Goal: Task Accomplishment & Management: Use online tool/utility

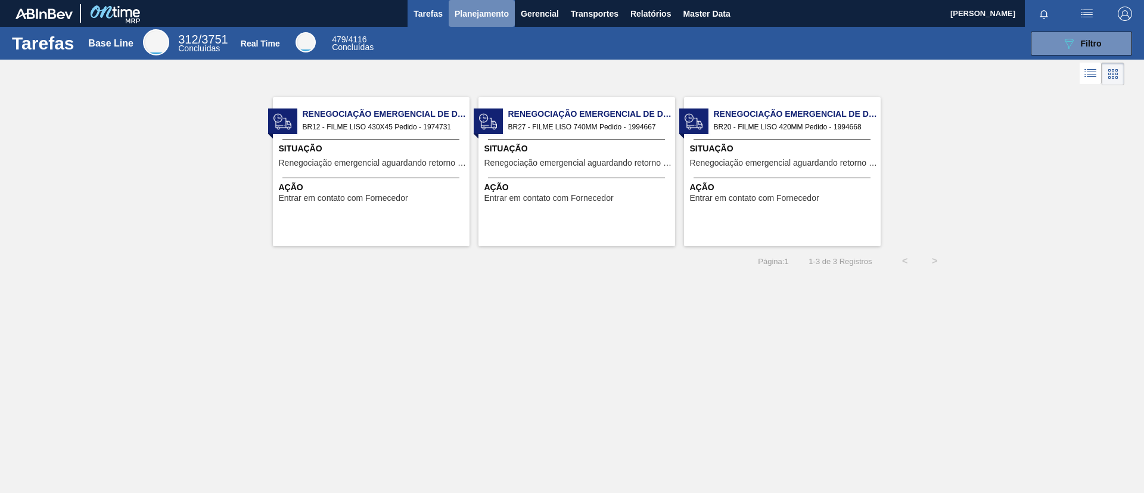
click at [488, 21] on button "Planejamento" at bounding box center [482, 13] width 66 height 27
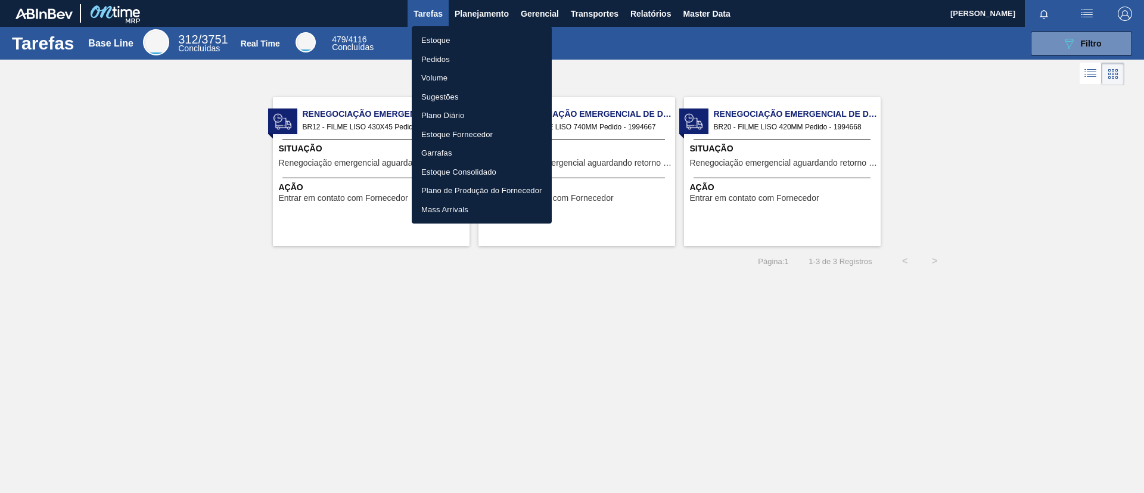
click at [488, 31] on li "Estoque" at bounding box center [482, 40] width 140 height 19
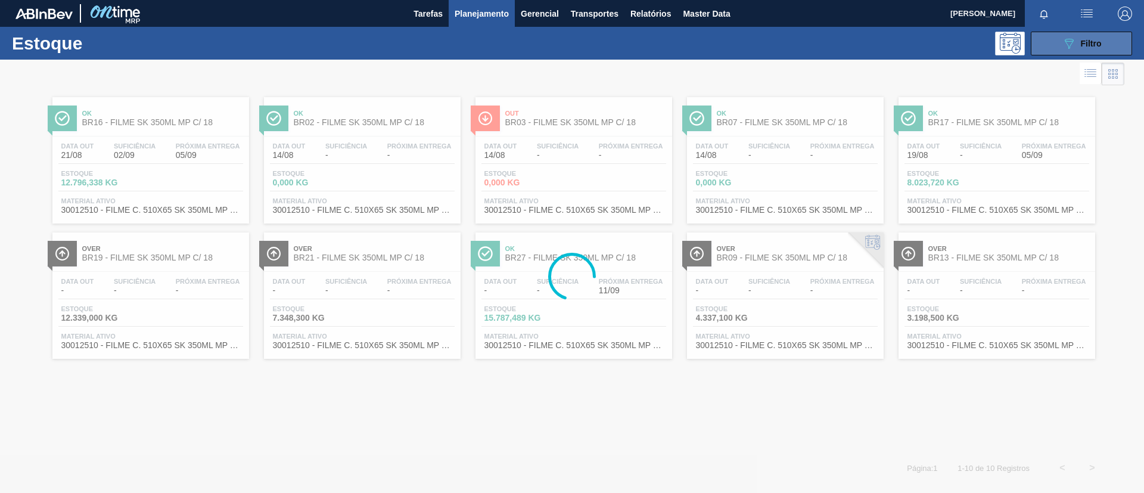
drag, startPoint x: 1073, startPoint y: 46, endPoint x: 1066, endPoint y: 48, distance: 6.8
click at [1068, 46] on icon "089F7B8B-B2A5-4AFE-B5C0-19BA573D28AC" at bounding box center [1069, 43] width 14 height 14
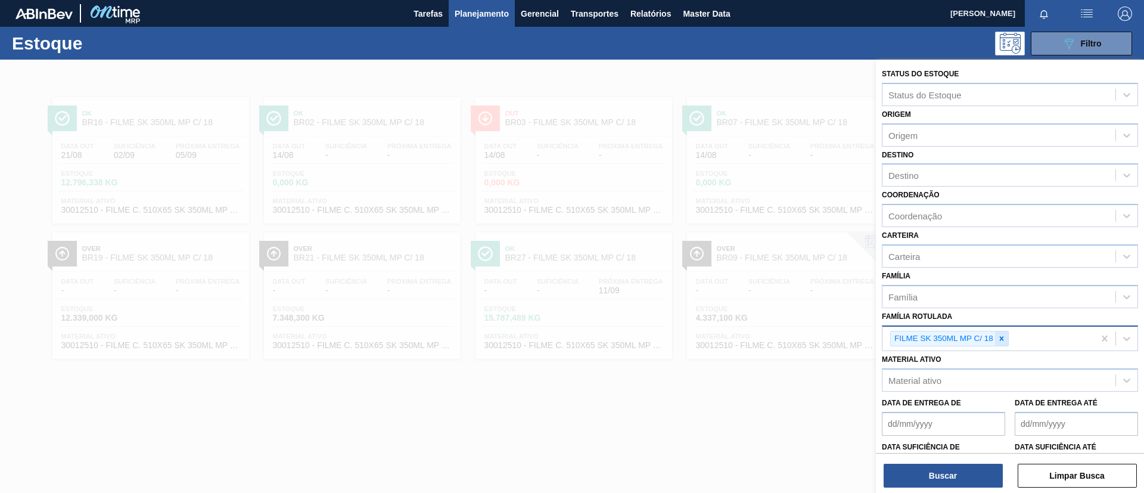
click at [1002, 340] on icon at bounding box center [1001, 338] width 8 height 8
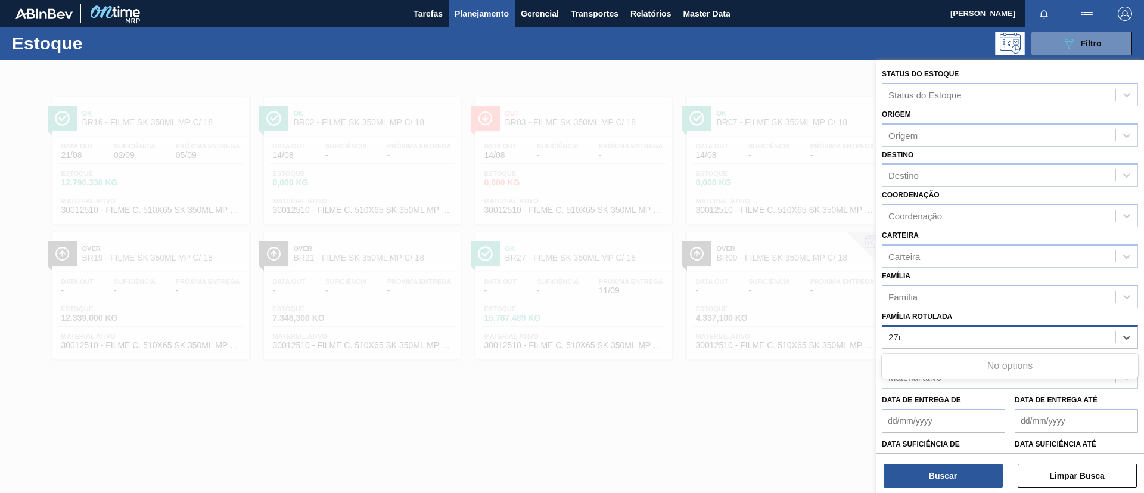
type Rotulada "27mi"
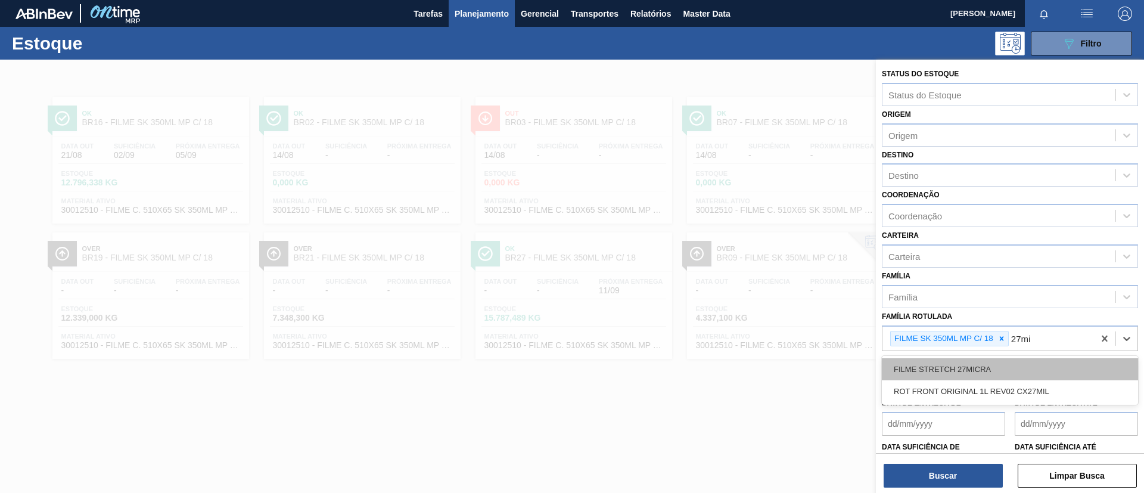
click at [998, 359] on div "FILME STRETCH 27MICRA" at bounding box center [1010, 369] width 256 height 22
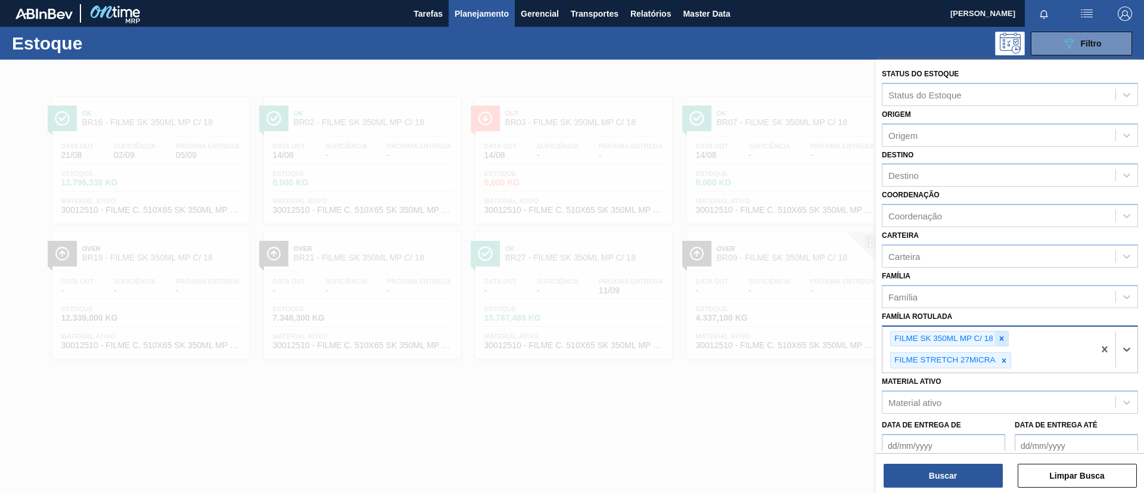
click at [997, 337] on icon at bounding box center [1001, 338] width 8 height 8
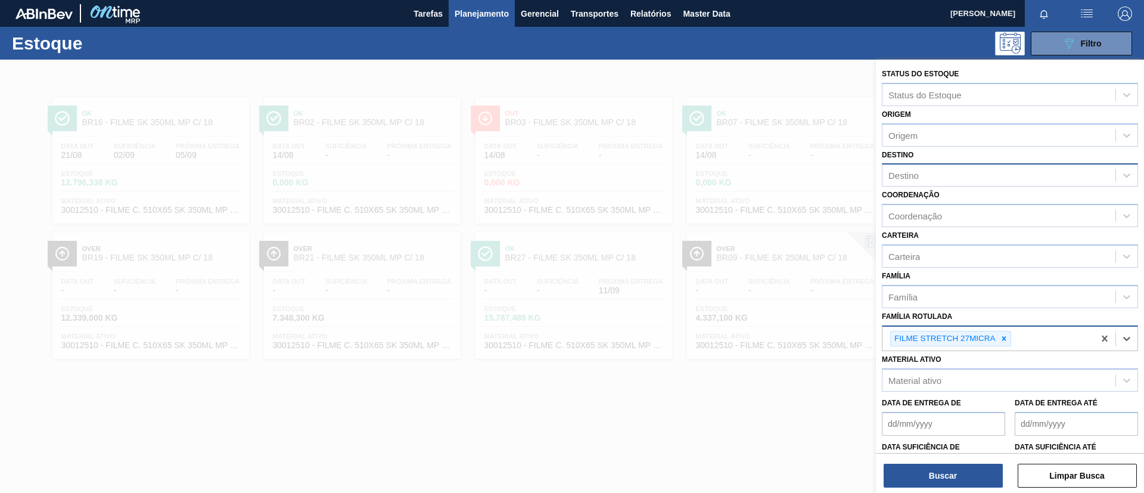
click at [915, 167] on div "Destino" at bounding box center [998, 175] width 233 height 17
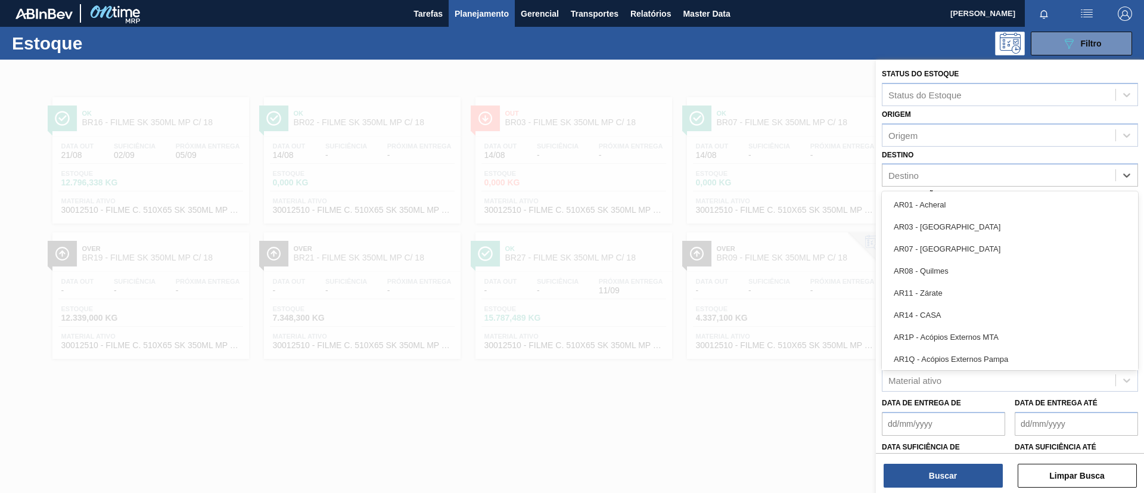
click at [919, 150] on div "Destino option AR01 - Acheral focused, 1 of 92. 92 results available. Use Up an…" at bounding box center [1010, 167] width 256 height 41
click at [949, 184] on div "Destino" at bounding box center [998, 175] width 233 height 17
type input "br27"
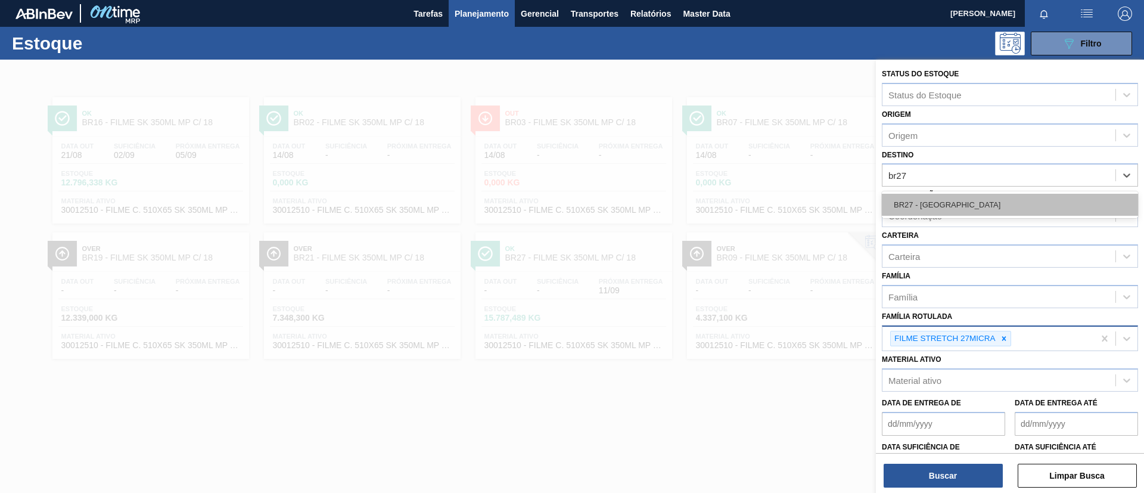
click at [949, 194] on div "BR27 - [GEOGRAPHIC_DATA]" at bounding box center [1010, 205] width 256 height 22
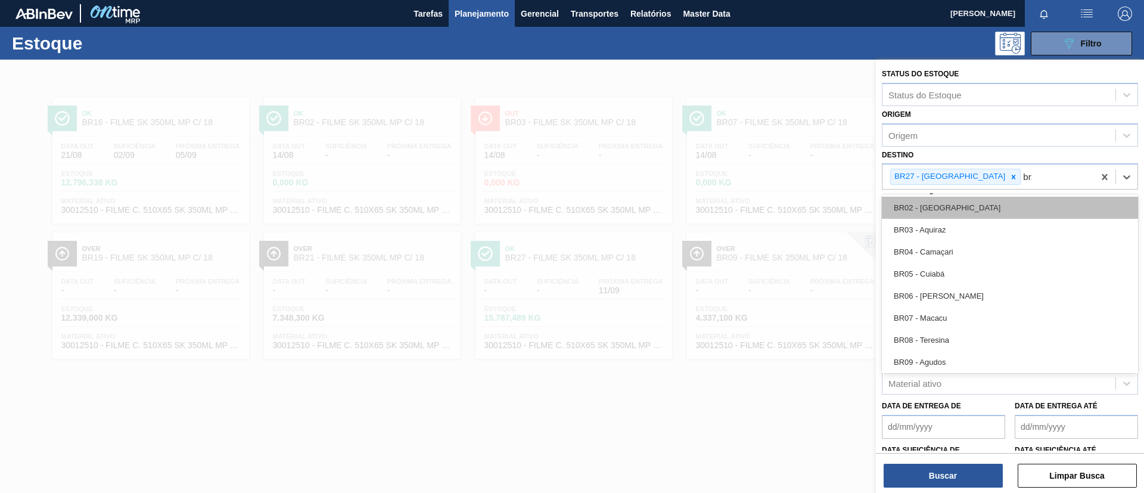
type input "br26"
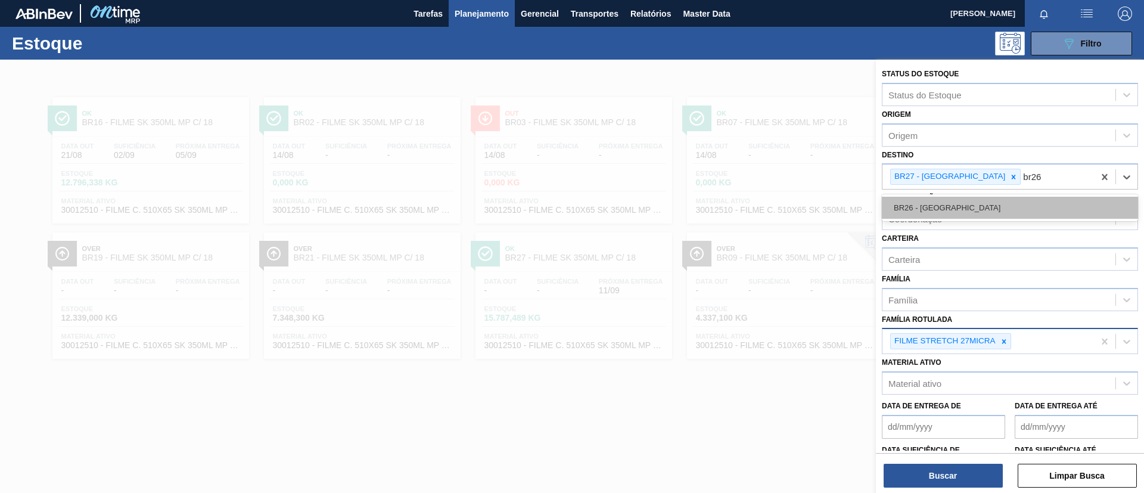
click at [956, 208] on div "BR26 - [GEOGRAPHIC_DATA]" at bounding box center [1010, 208] width 256 height 22
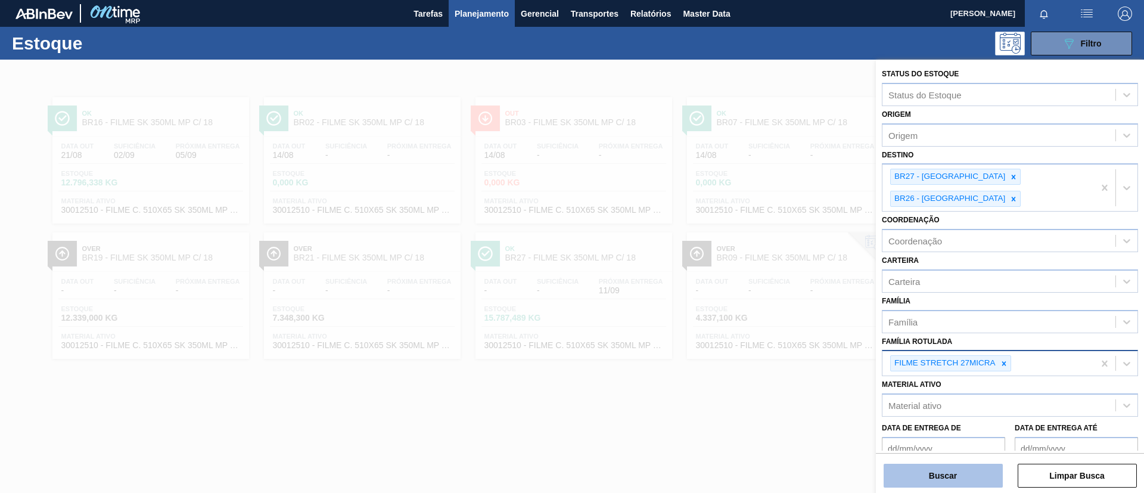
click at [928, 478] on button "Buscar" at bounding box center [943, 476] width 119 height 24
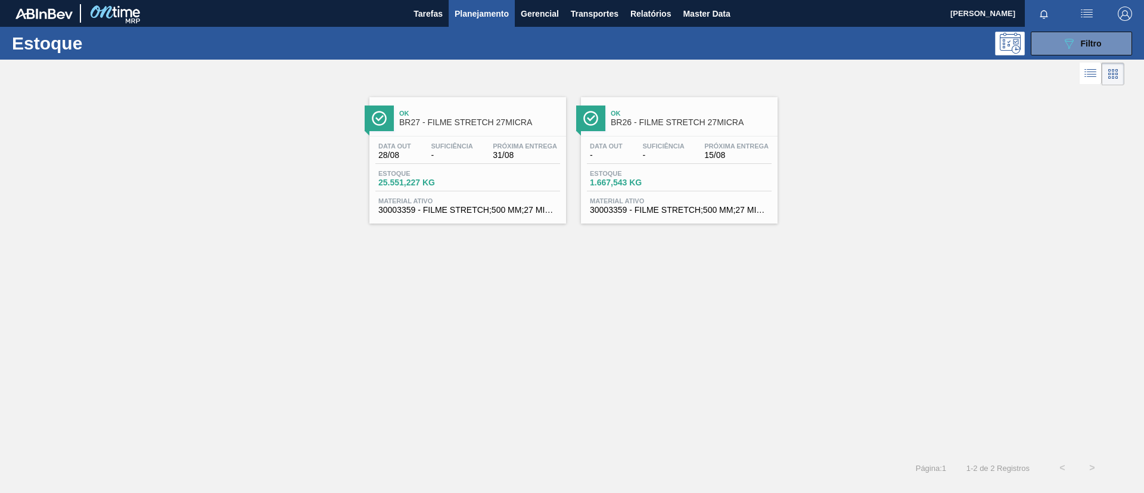
drag, startPoint x: 114, startPoint y: 170, endPoint x: 121, endPoint y: 175, distance: 8.1
click at [115, 170] on div "Ok BR27 - FILME STRETCH 27MICRA Data out 28/08 Suficiência - Próxima Entrega 31…" at bounding box center [572, 155] width 1144 height 135
click at [721, 143] on span "Próxima Entrega" at bounding box center [736, 145] width 64 height 7
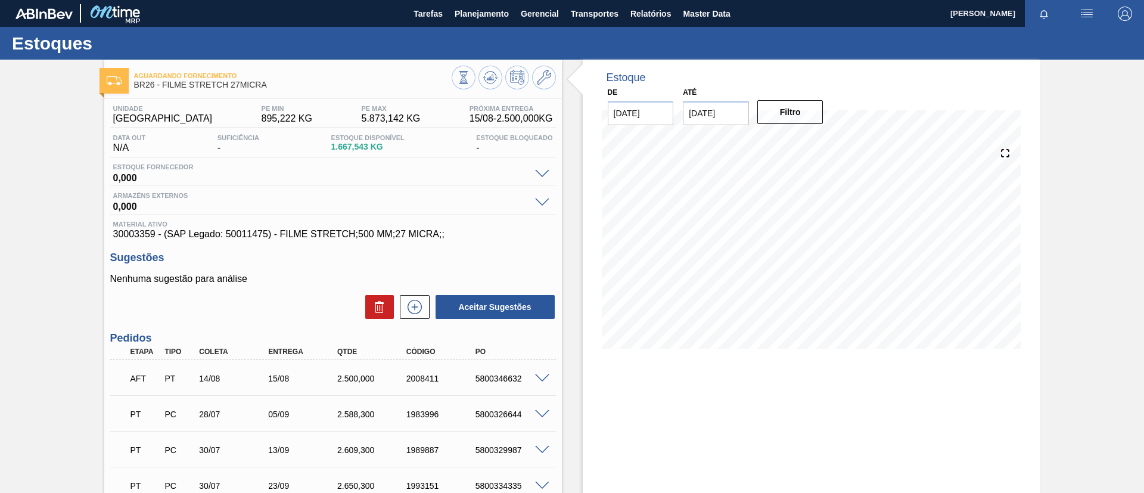
drag, startPoint x: 524, startPoint y: 373, endPoint x: 530, endPoint y: 375, distance: 6.8
click at [530, 375] on div "5800346632" at bounding box center [511, 379] width 77 height 10
click at [537, 375] on span at bounding box center [542, 378] width 14 height 9
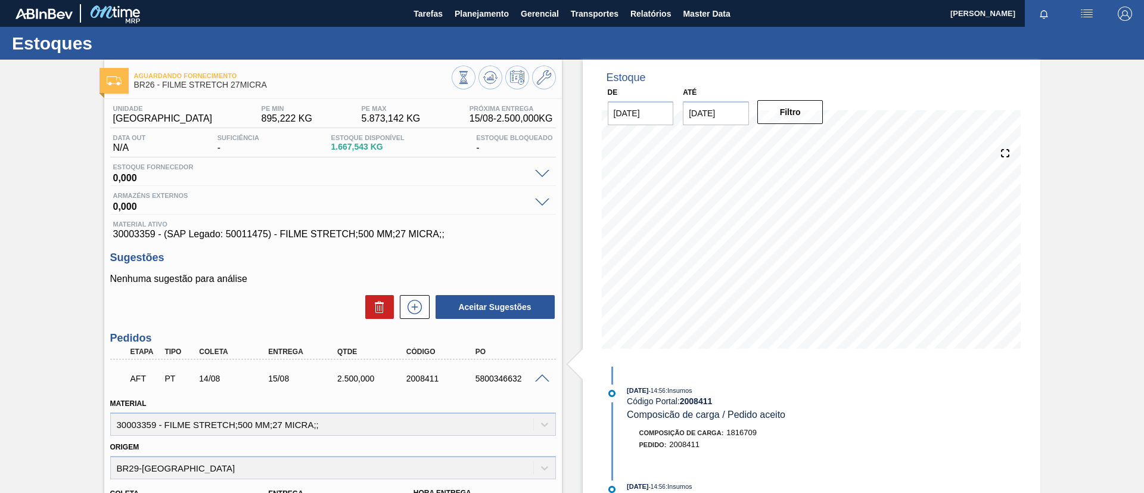
click at [542, 378] on span at bounding box center [542, 378] width 14 height 9
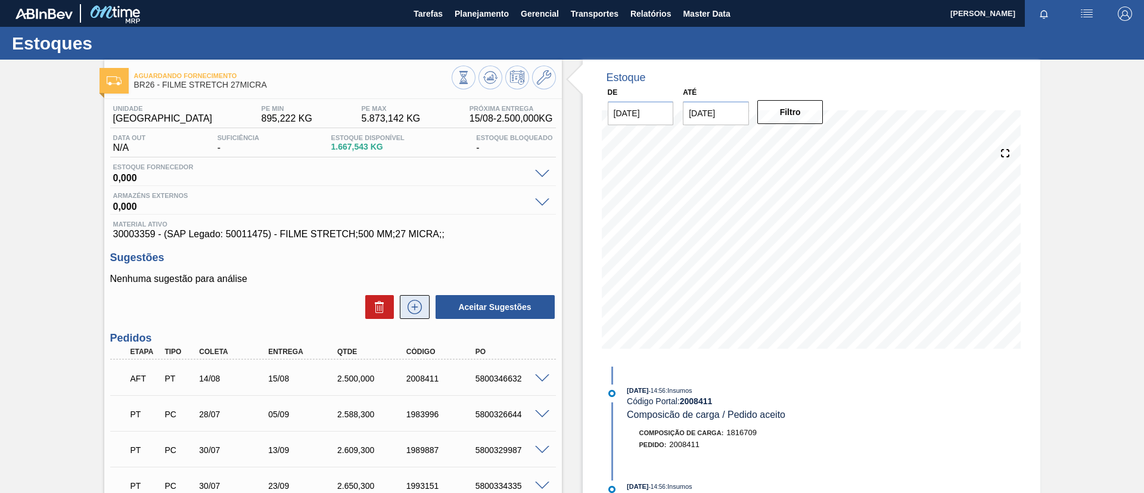
click at [425, 302] on button at bounding box center [415, 307] width 30 height 24
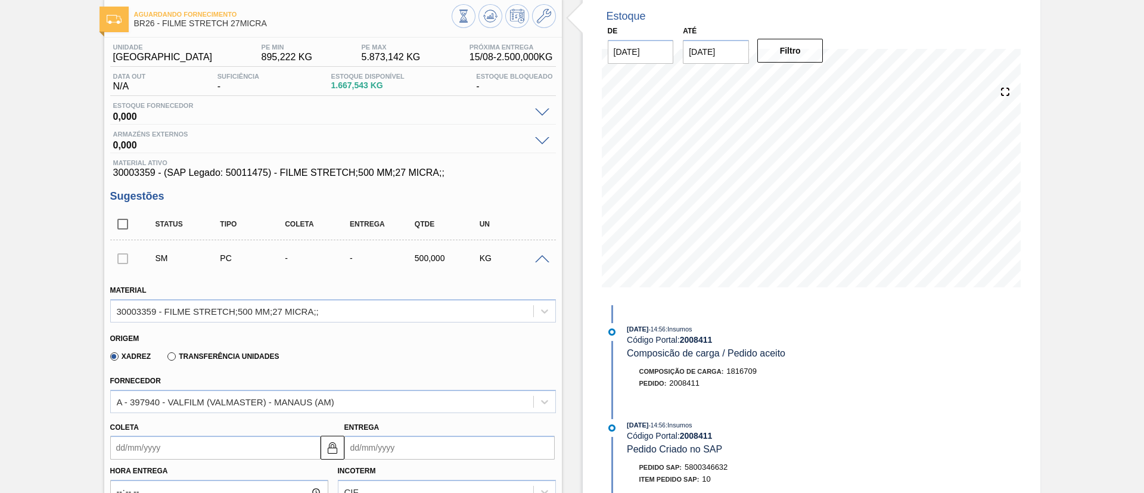
scroll to position [89, 0]
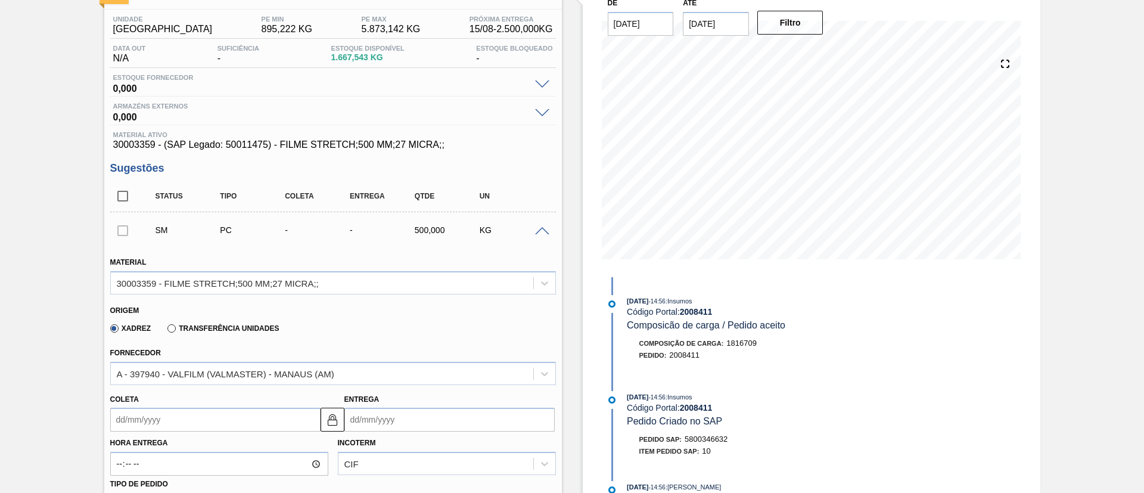
click at [244, 319] on div "Xadrez Transferência Unidades" at bounding box center [192, 328] width 174 height 20
click at [244, 326] on label "Transferência Unidades" at bounding box center [222, 328] width 111 height 8
click at [166, 331] on input "Transferência Unidades" at bounding box center [166, 331] width 0 height 0
click at [258, 366] on div "BR14-[GEOGRAPHIC_DATA]" at bounding box center [333, 373] width 446 height 23
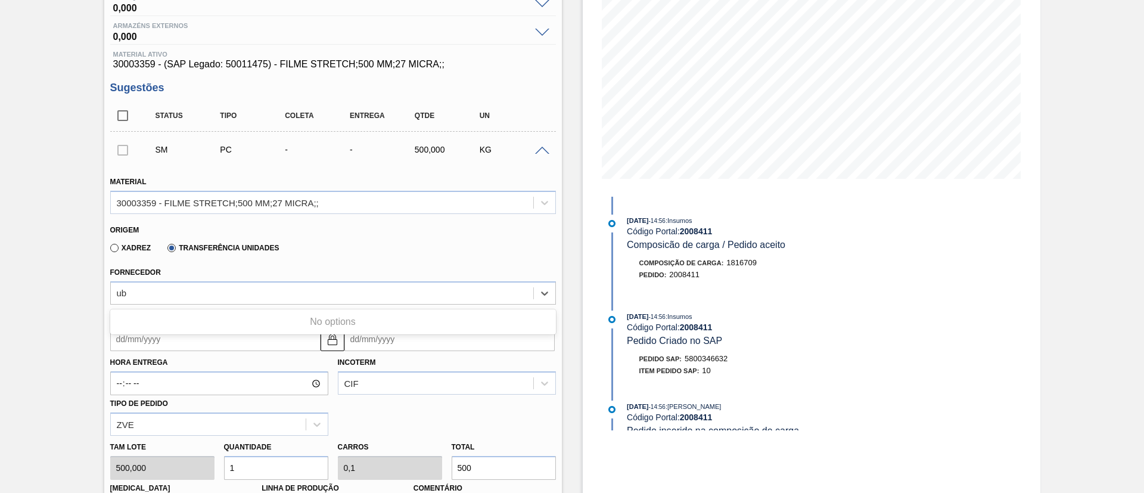
type input "u"
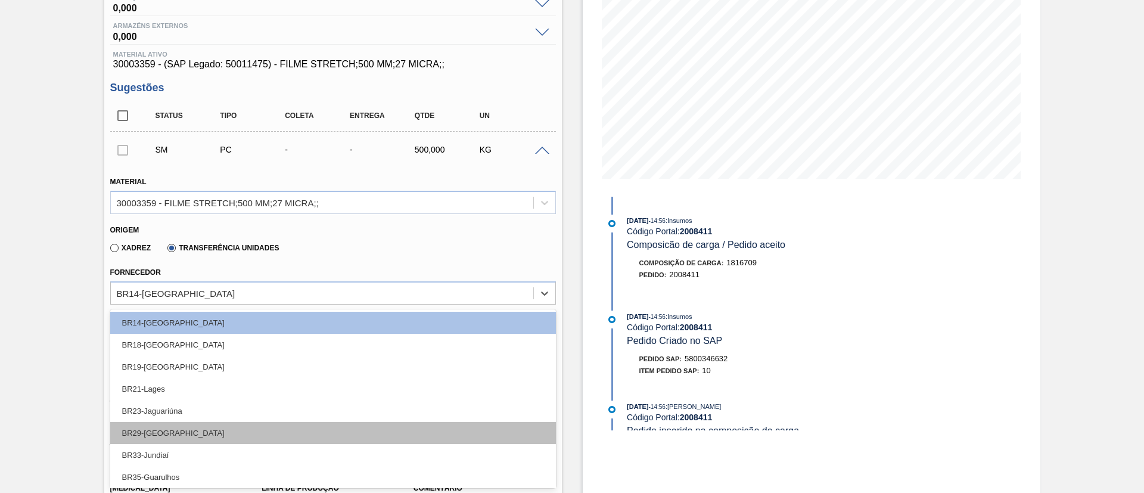
click at [222, 437] on div "BR29-[GEOGRAPHIC_DATA]" at bounding box center [333, 433] width 446 height 22
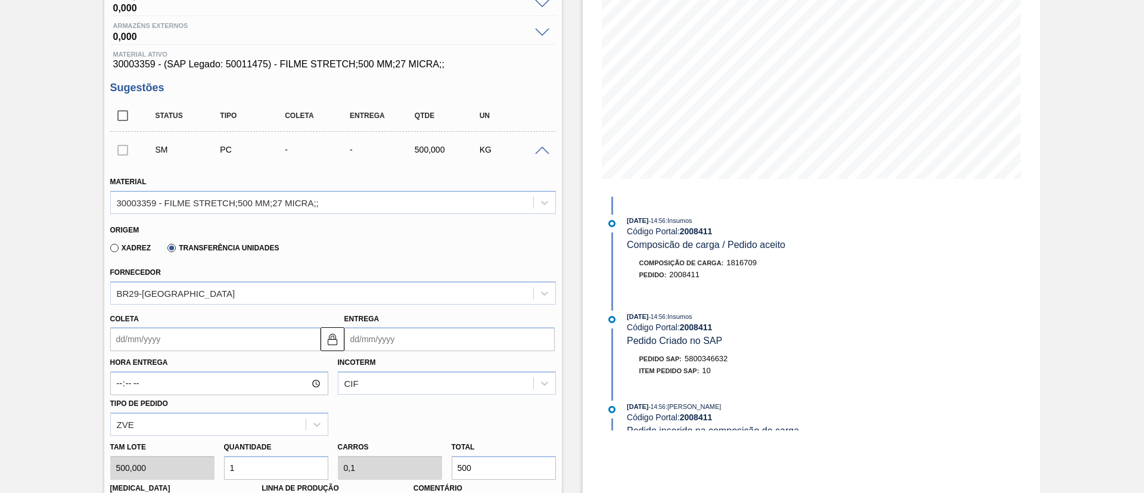
click at [191, 325] on div "Coleta" at bounding box center [215, 330] width 210 height 41
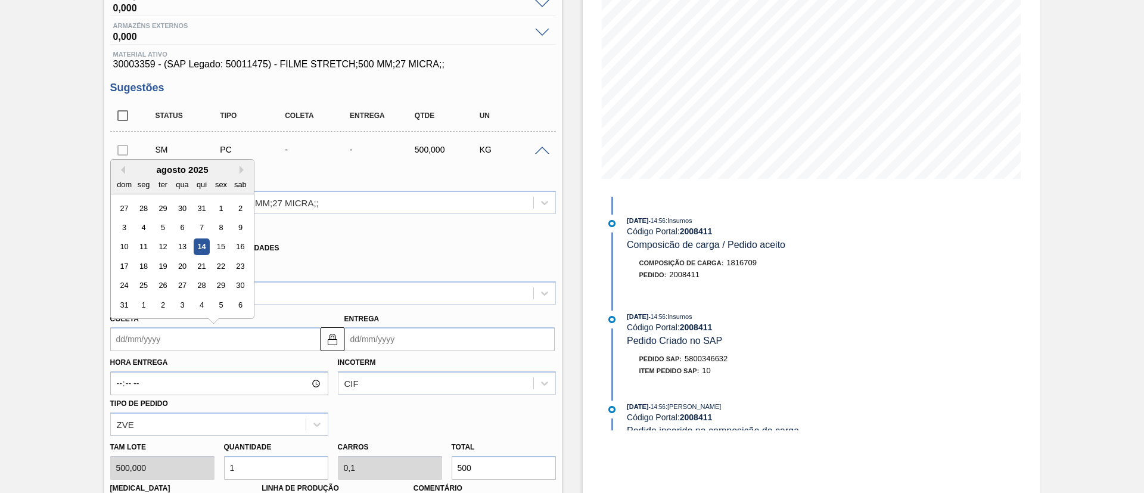
click at [192, 327] on input "Coleta" at bounding box center [215, 339] width 210 height 24
drag, startPoint x: 206, startPoint y: 250, endPoint x: 235, endPoint y: 271, distance: 35.9
click at [206, 250] on div "14" at bounding box center [201, 247] width 16 height 16
type input "[DATE]"
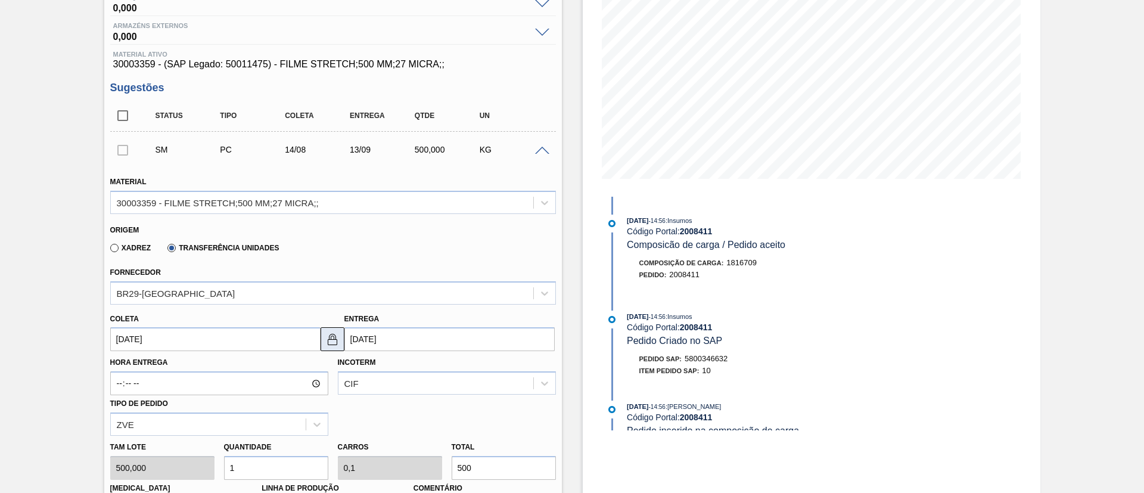
click at [330, 328] on button at bounding box center [333, 339] width 24 height 24
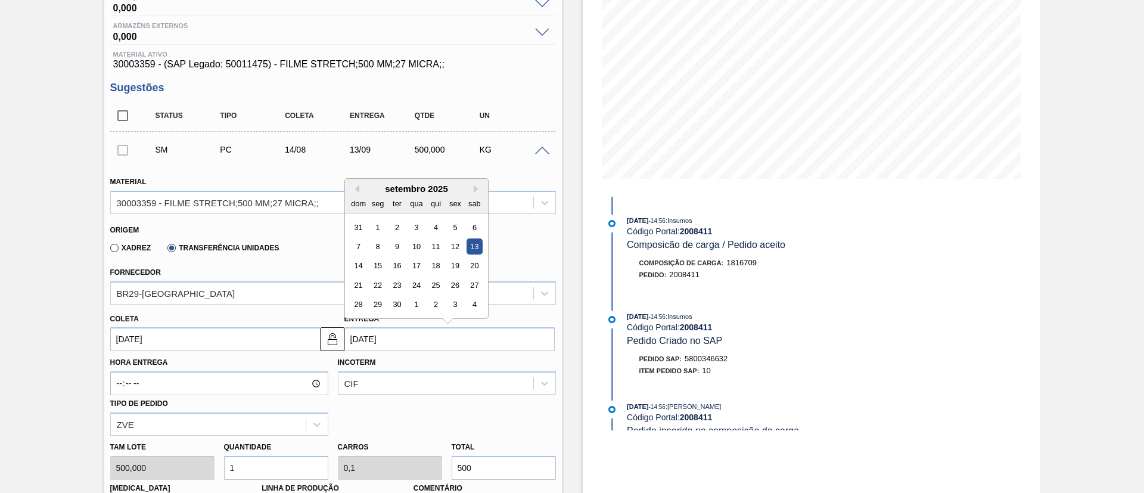
click at [415, 337] on input "[DATE]" at bounding box center [449, 339] width 210 height 24
click at [356, 184] on div "setembro 2025" at bounding box center [416, 189] width 143 height 10
click at [356, 187] on button "Previous Month" at bounding box center [355, 189] width 8 height 8
drag, startPoint x: 456, startPoint y: 268, endPoint x: 459, endPoint y: 280, distance: 13.0
click at [455, 268] on div "15" at bounding box center [455, 266] width 16 height 16
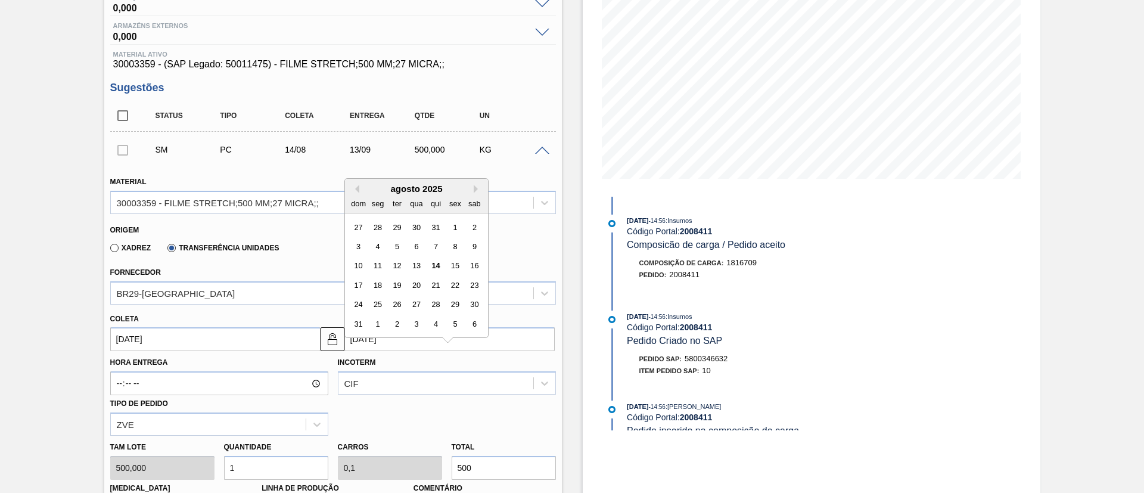
type input "[DATE]"
drag, startPoint x: 406, startPoint y: 360, endPoint x: 406, endPoint y: 368, distance: 7.8
click at [406, 368] on div "Incoterm CIF" at bounding box center [447, 374] width 218 height 41
click at [406, 371] on div "CIF" at bounding box center [447, 382] width 218 height 23
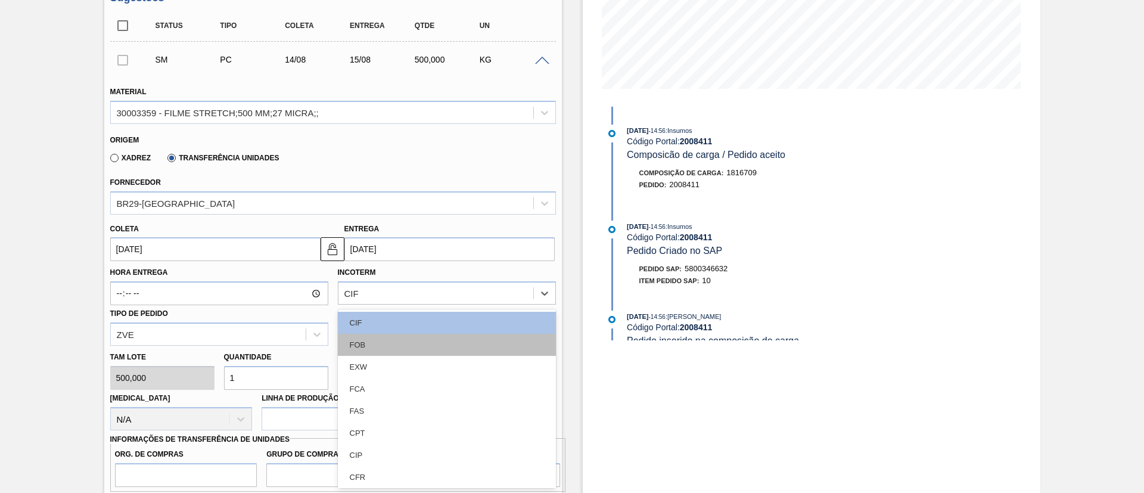
click at [403, 337] on div "FOB" at bounding box center [447, 345] width 218 height 22
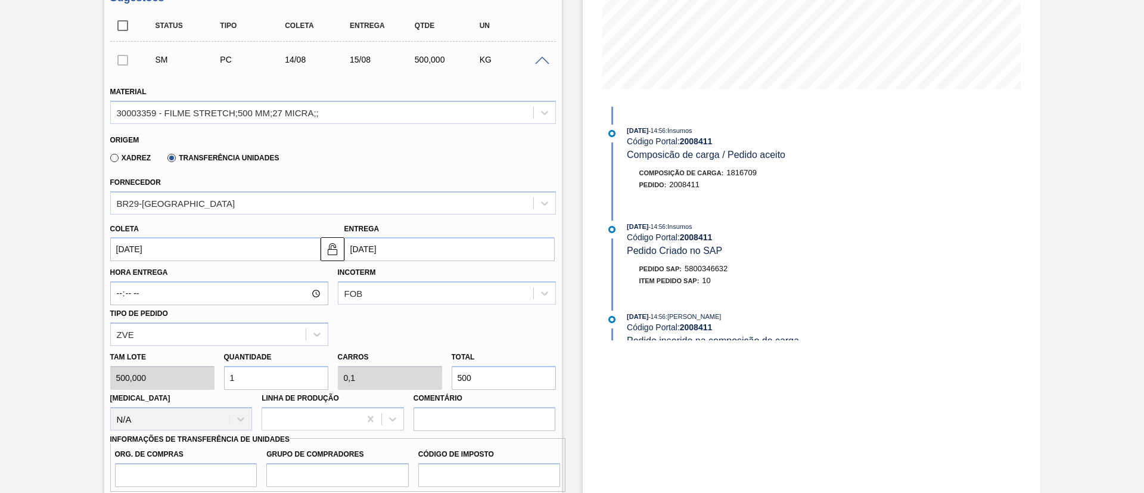
click at [383, 379] on div "Tam lote 500,000 Quantidade 1 Carros 0,1 Total 500 [MEDICAL_DATA] N/A Linha de …" at bounding box center [332, 388] width 455 height 85
paste input "2.670,8"
type input "5,342"
type input "0,534"
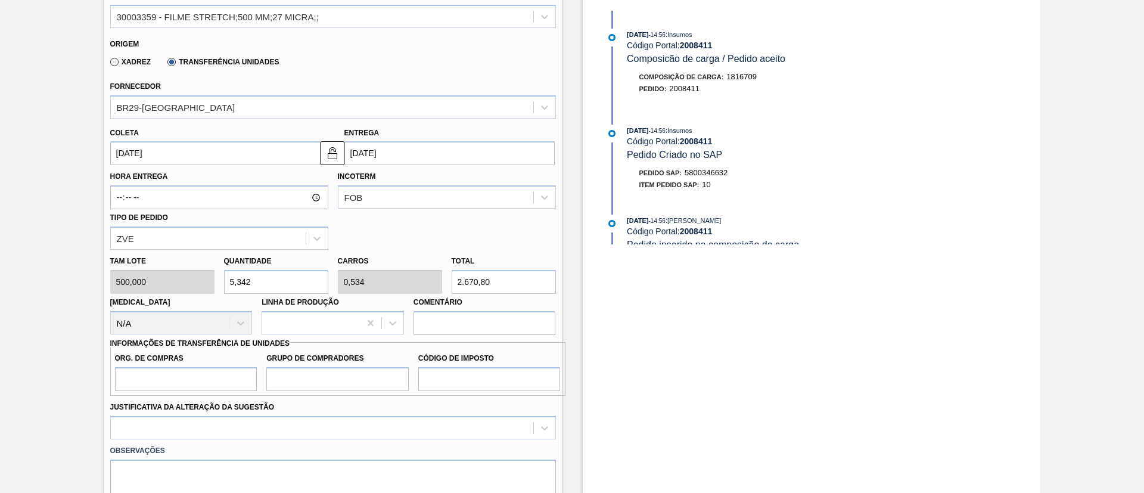
scroll to position [439, 0]
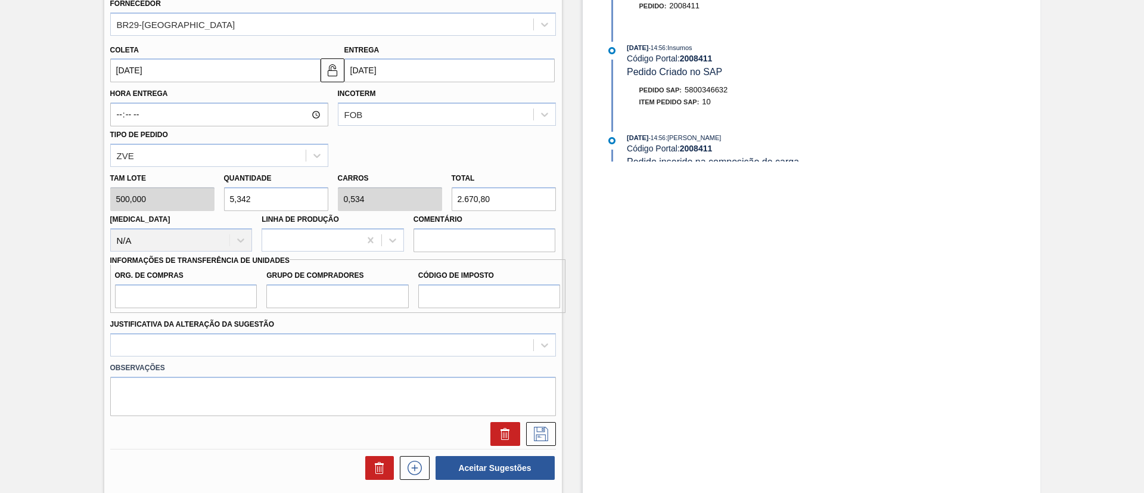
type input "2.670,80"
click at [181, 299] on input "Org. de Compras" at bounding box center [186, 296] width 142 height 24
type input "BR00"
drag, startPoint x: 361, startPoint y: 293, endPoint x: 365, endPoint y: 306, distance: 13.8
click at [362, 293] on input "Grupo de Compradores" at bounding box center [337, 296] width 142 height 24
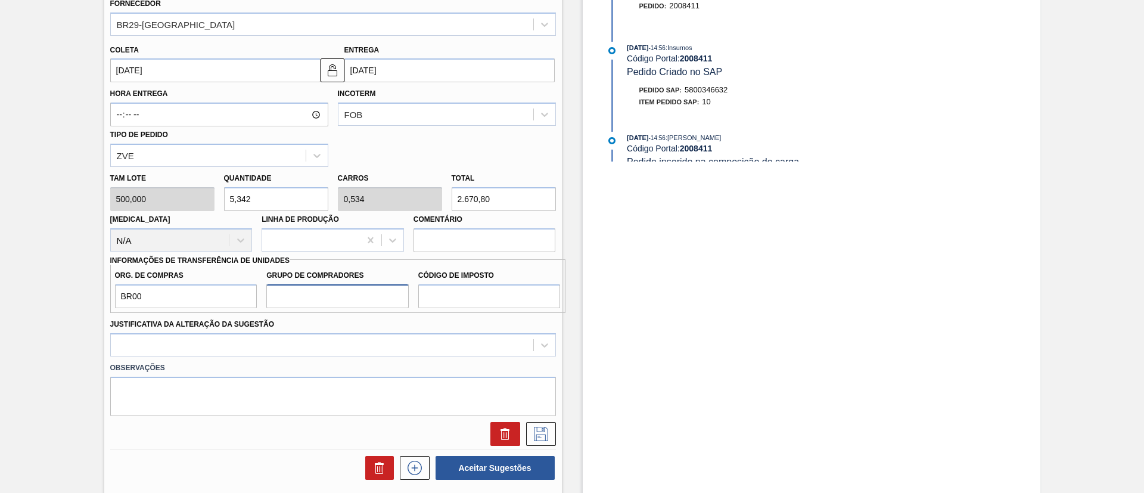
type input "A01"
click at [484, 299] on input "Código de Imposto" at bounding box center [489, 296] width 142 height 24
type input "I1"
click at [0, 225] on div "Aguardando Fornecimento BR26 - FILME STRETCH 27MICRA Unidade Uberlândia PE MIN …" at bounding box center [572, 191] width 1144 height 1140
click at [321, 346] on div at bounding box center [333, 344] width 446 height 23
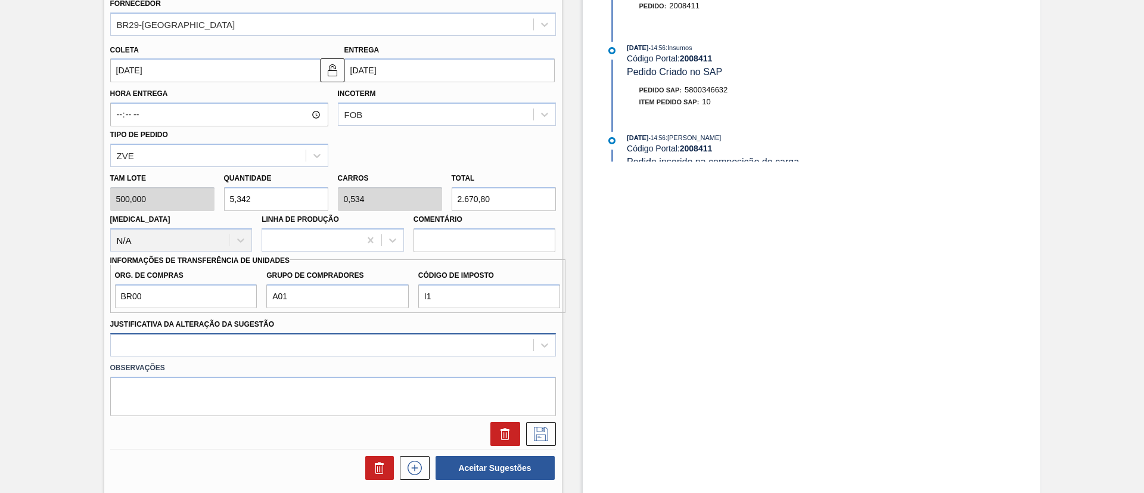
scroll to position [490, 0]
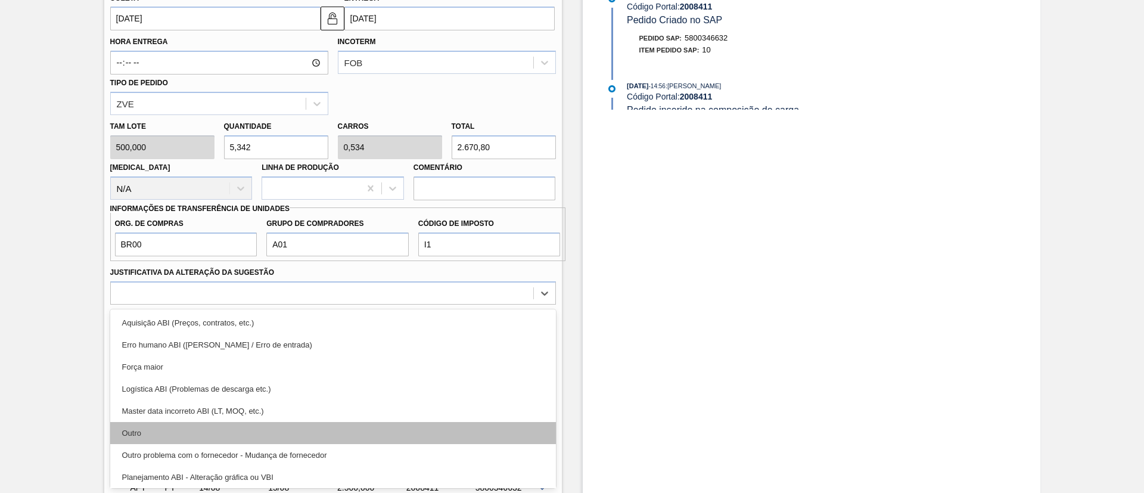
click at [222, 434] on div "Outro" at bounding box center [333, 433] width 446 height 22
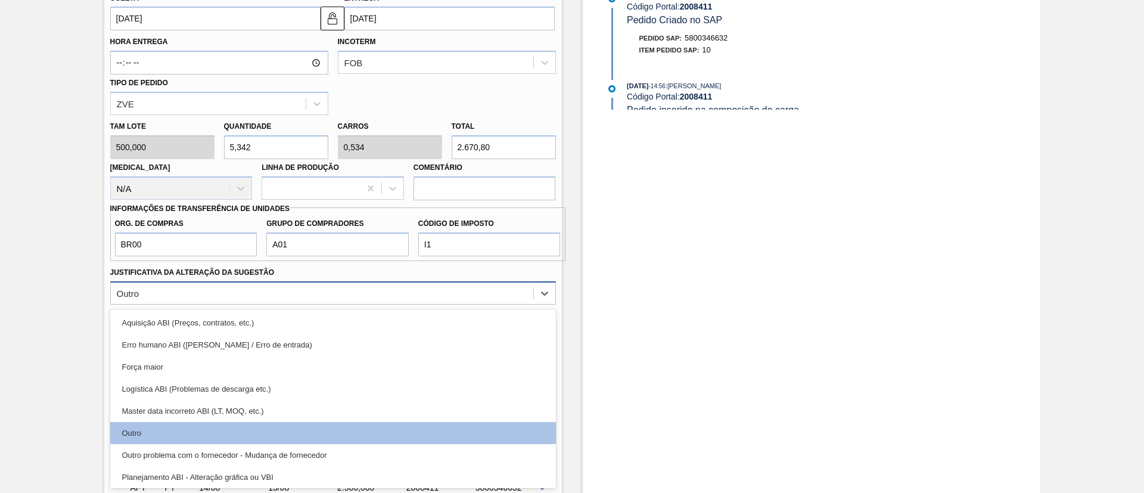
click at [339, 297] on div "Outro" at bounding box center [322, 292] width 422 height 17
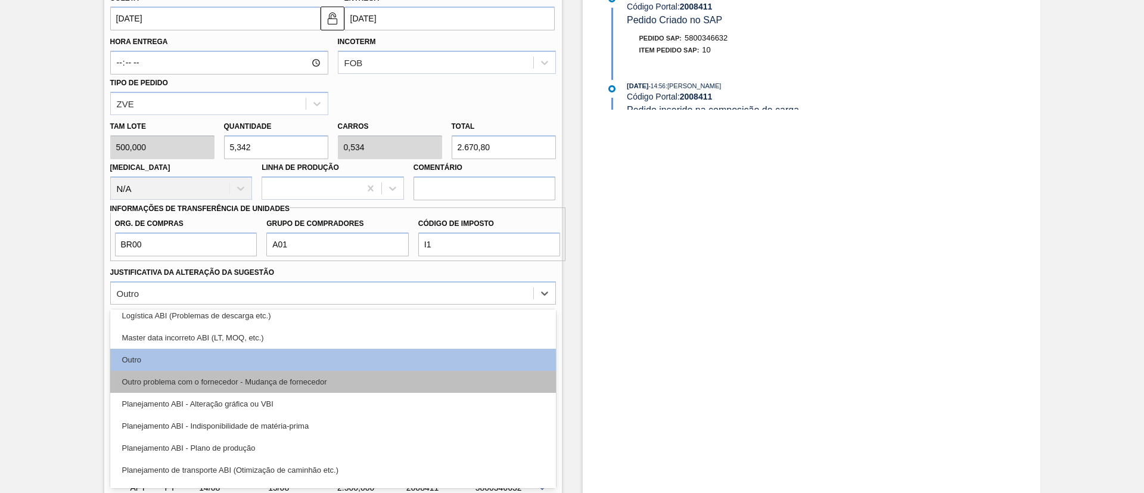
scroll to position [89, 0]
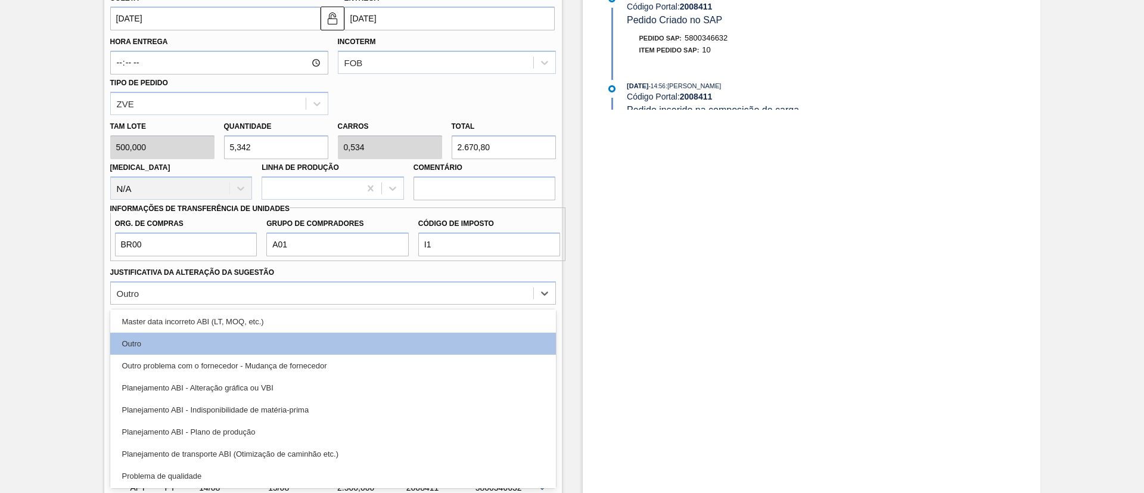
drag, startPoint x: 310, startPoint y: 429, endPoint x: 318, endPoint y: 428, distance: 8.4
click at [312, 429] on div "Planejamento ABI - Plano de produção" at bounding box center [333, 432] width 446 height 22
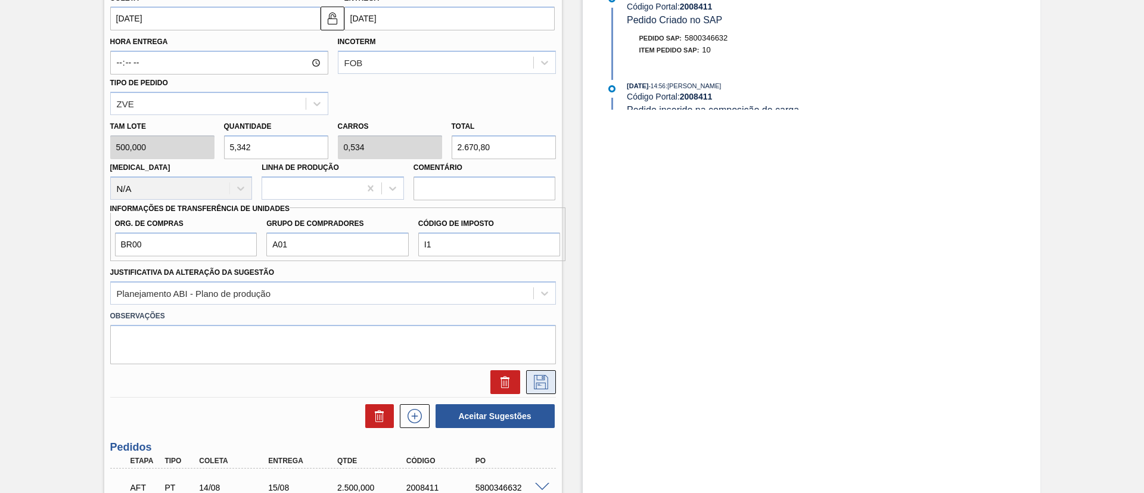
click at [550, 377] on button at bounding box center [541, 382] width 30 height 24
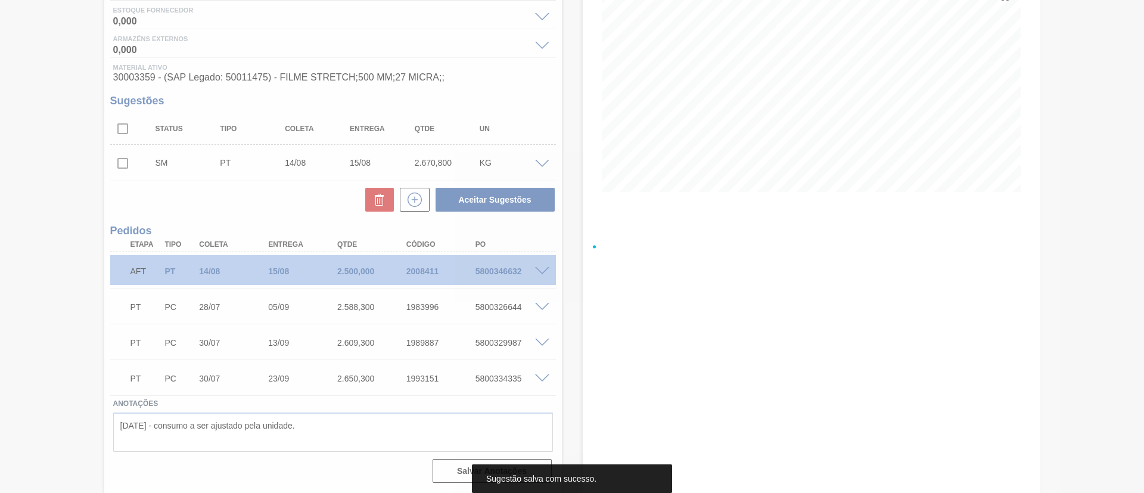
scroll to position [157, 0]
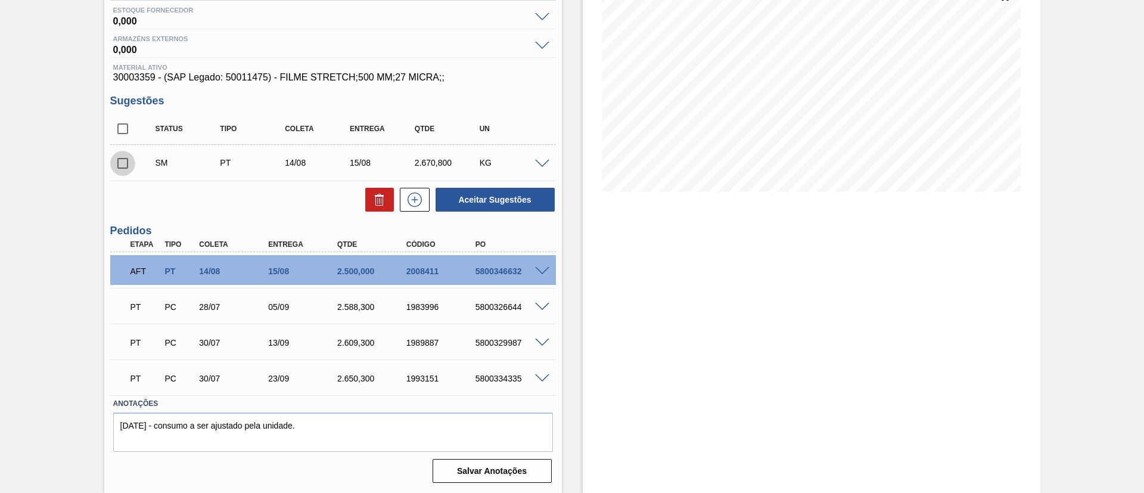
click at [128, 163] on input "checkbox" at bounding box center [122, 163] width 25 height 25
checkbox input "true"
click at [549, 266] on div at bounding box center [544, 270] width 24 height 9
click at [548, 267] on div at bounding box center [544, 270] width 24 height 9
click at [546, 269] on span at bounding box center [542, 271] width 14 height 9
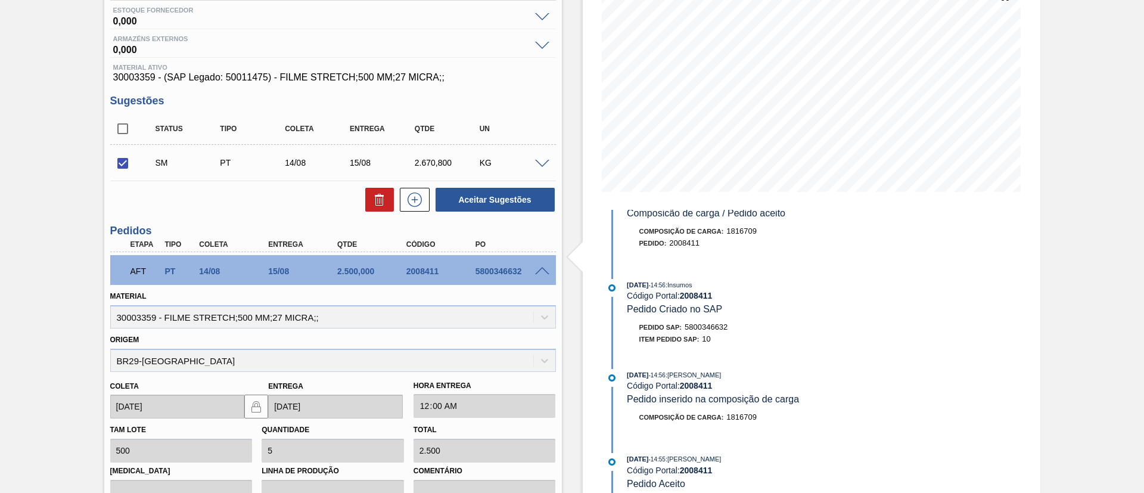
scroll to position [509, 0]
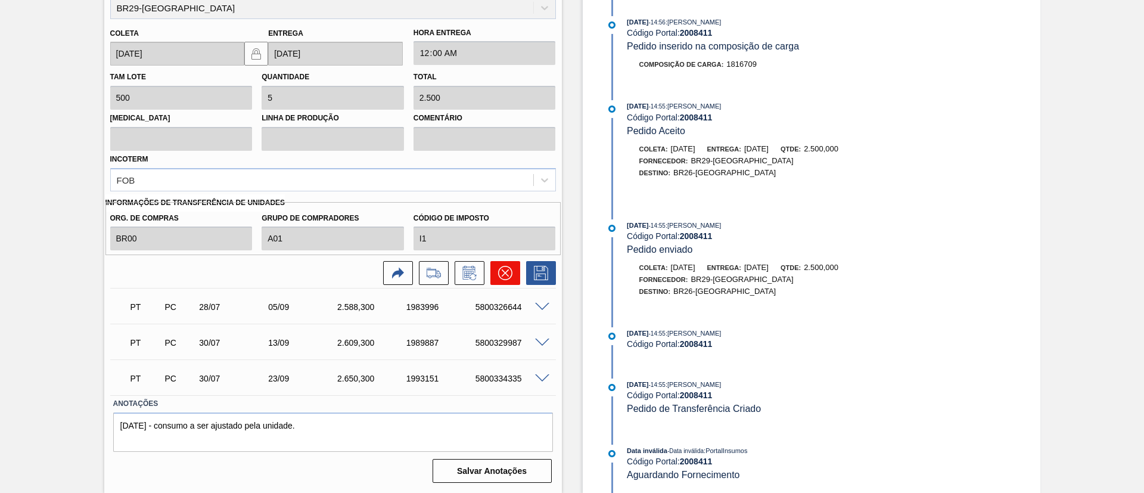
click at [508, 264] on button at bounding box center [505, 273] width 30 height 24
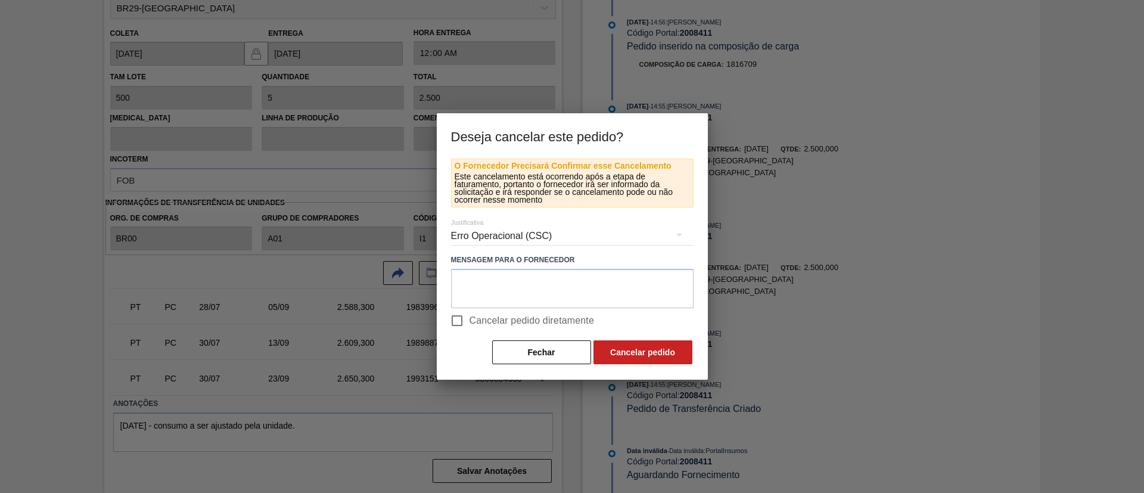
click at [523, 322] on span "Cancelar pedido diretamente" at bounding box center [532, 320] width 125 height 14
click at [470, 322] on input "Cancelar pedido diretamente" at bounding box center [457, 320] width 25 height 25
checkbox input "true"
click at [646, 352] on button "Cancelar pedido" at bounding box center [642, 352] width 99 height 24
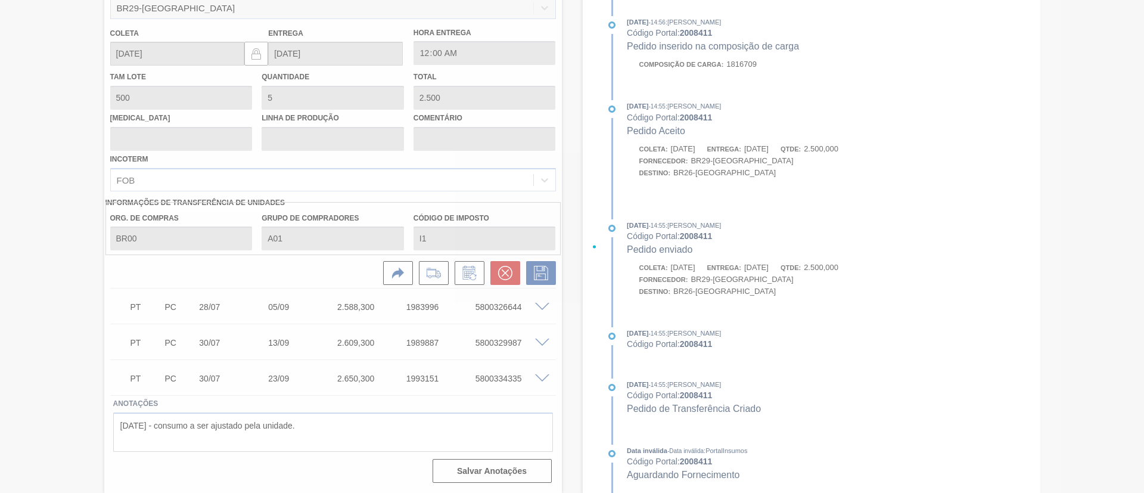
scroll to position [157, 0]
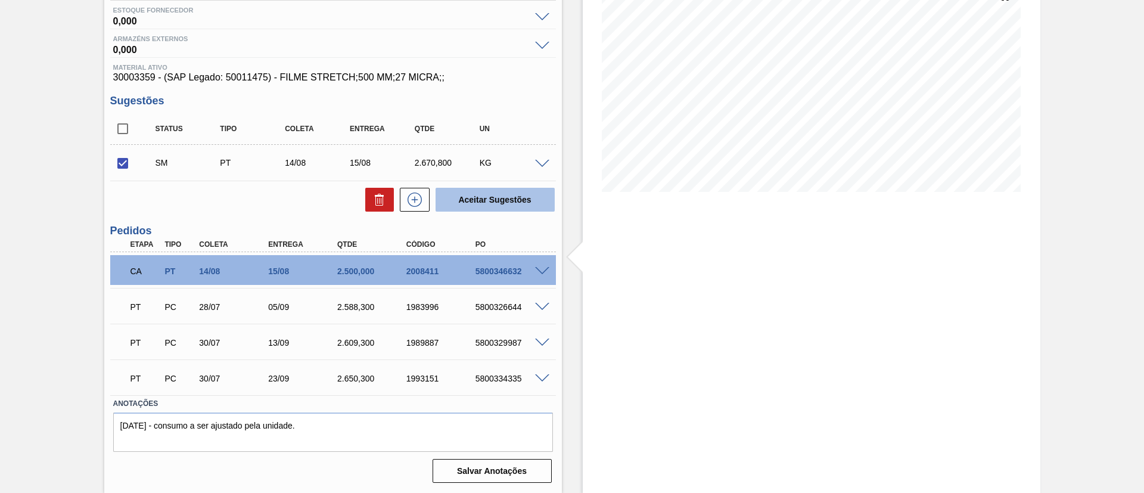
click at [535, 193] on button "Aceitar Sugestões" at bounding box center [495, 200] width 119 height 24
checkbox input "false"
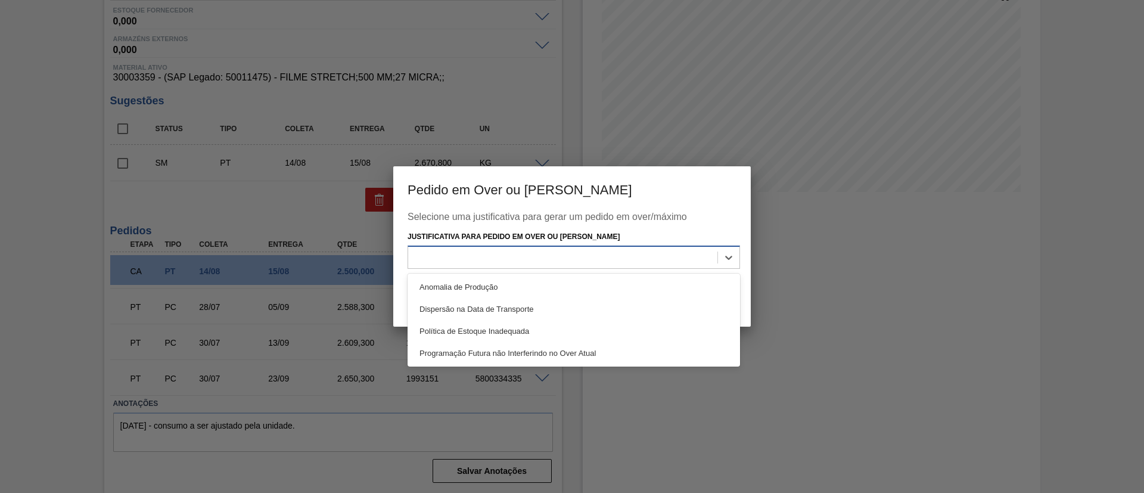
click at [604, 260] on div at bounding box center [562, 256] width 309 height 17
click at [203, 214] on div at bounding box center [572, 246] width 1144 height 493
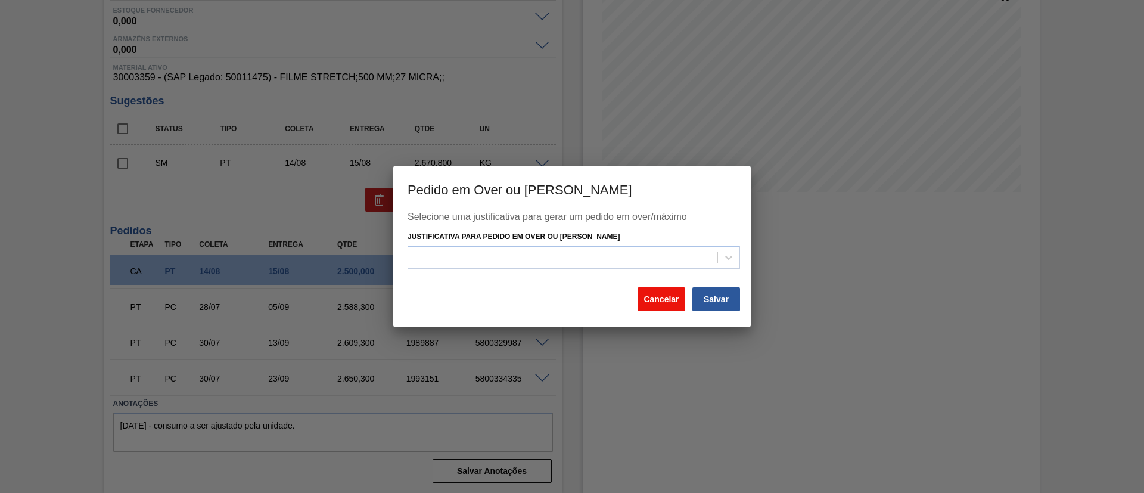
click at [643, 301] on button "Cancelar" at bounding box center [662, 299] width 48 height 24
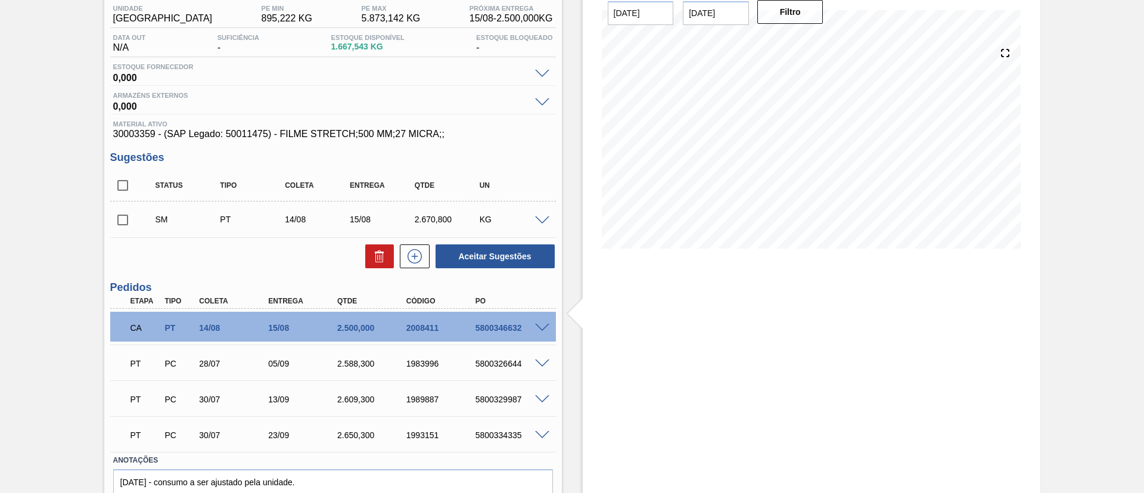
scroll to position [0, 0]
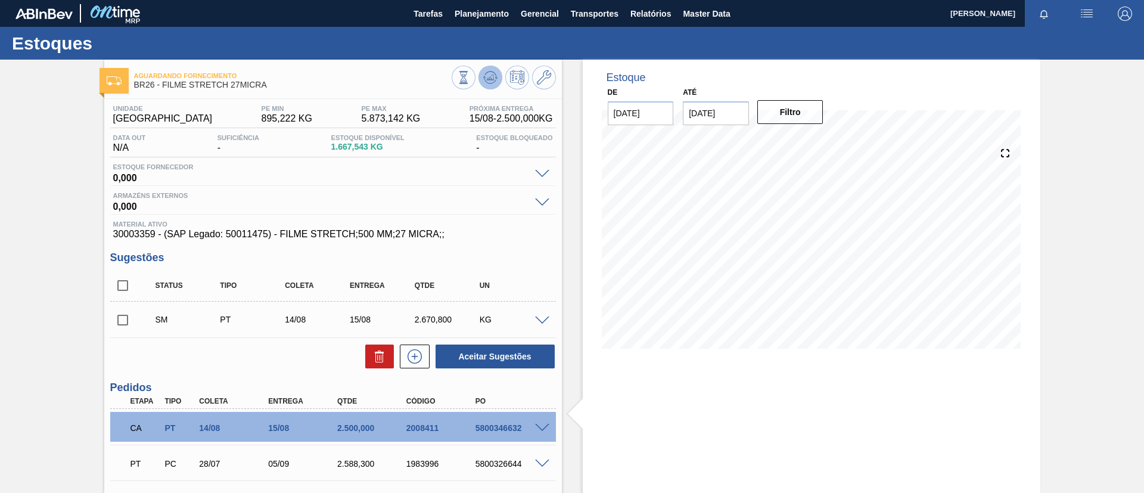
click at [498, 80] on button at bounding box center [490, 78] width 24 height 24
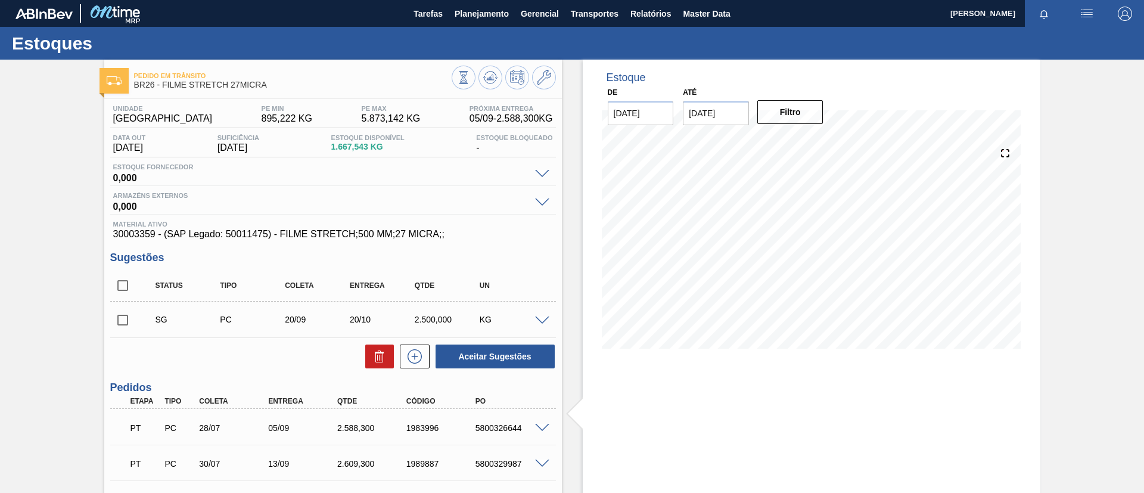
click at [539, 319] on span at bounding box center [542, 320] width 14 height 9
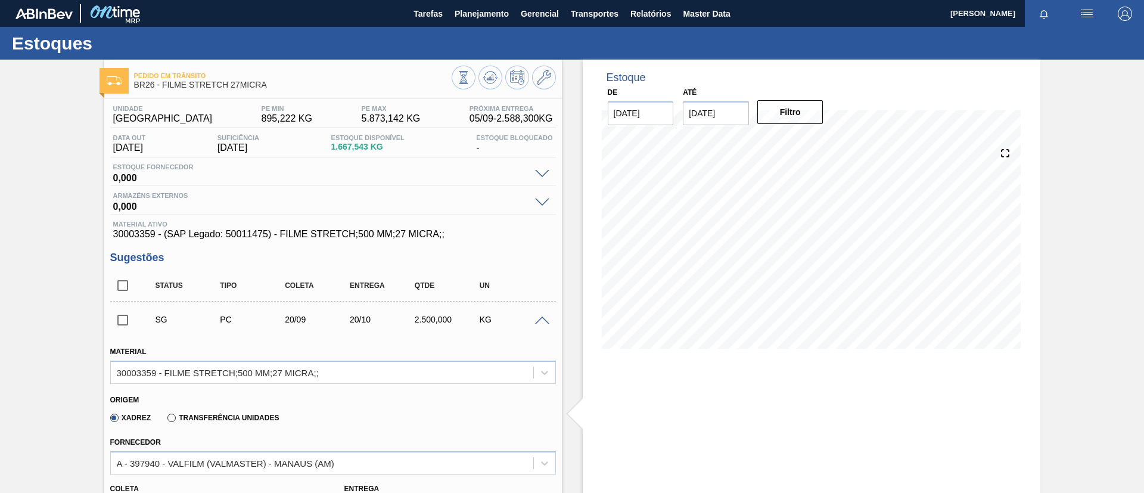
click at [264, 411] on div "Xadrez Transferência Unidades" at bounding box center [192, 417] width 174 height 20
click at [264, 414] on label "Transferência Unidades" at bounding box center [222, 418] width 111 height 8
click at [166, 420] on input "Transferência Unidades" at bounding box center [166, 420] width 0 height 0
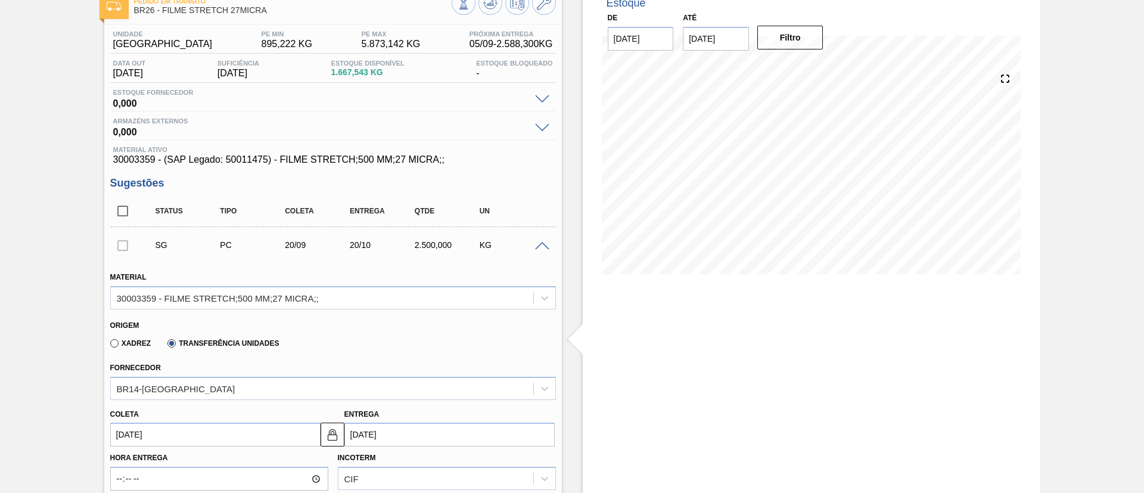
scroll to position [179, 0]
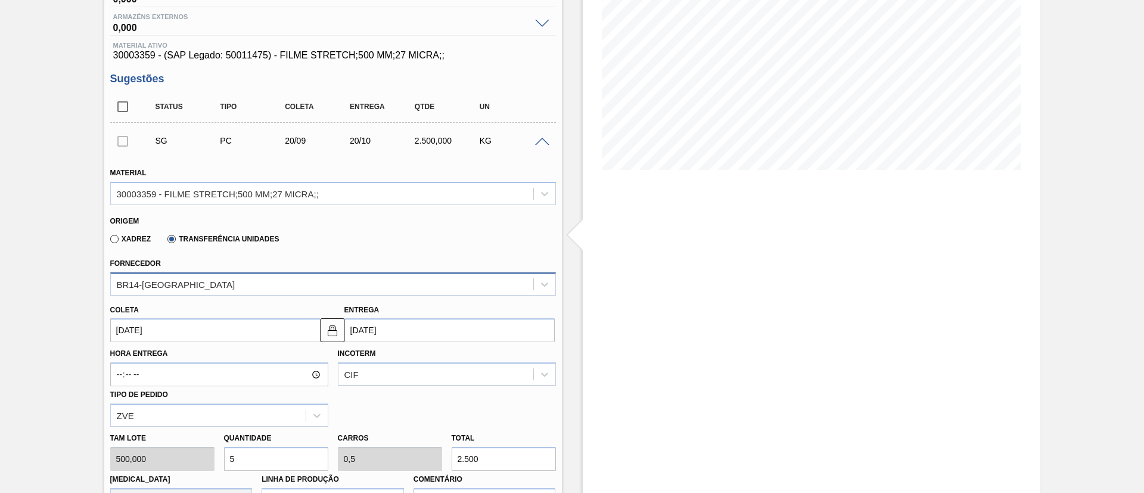
click at [231, 286] on div "BR14-[GEOGRAPHIC_DATA]" at bounding box center [322, 283] width 422 height 17
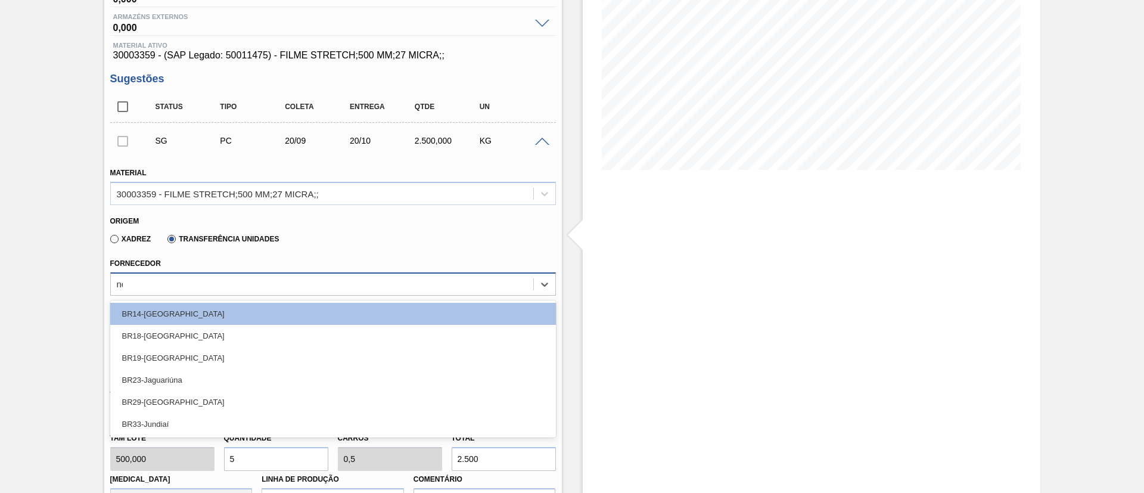
type input "nov"
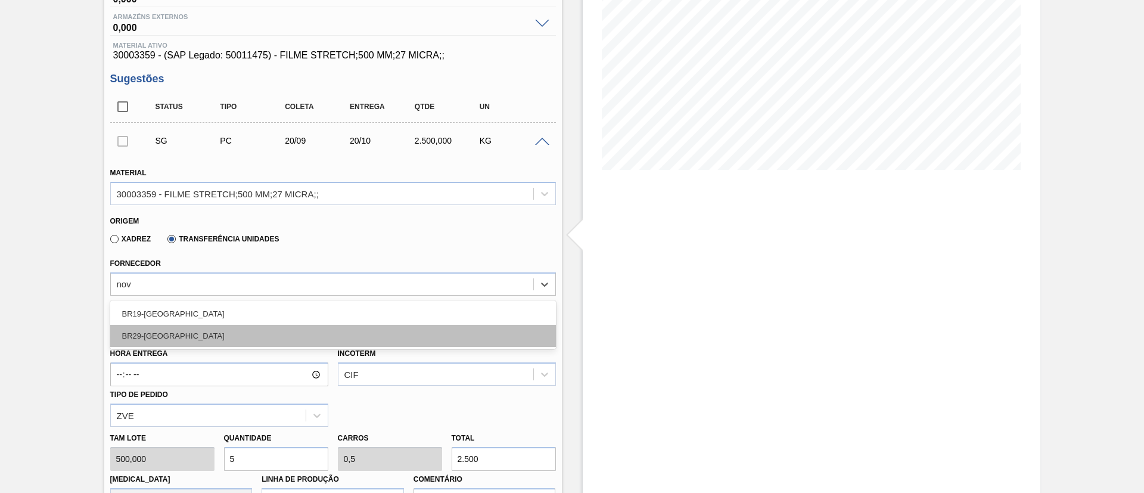
click at [235, 330] on div "BR29-[GEOGRAPHIC_DATA]" at bounding box center [333, 336] width 446 height 22
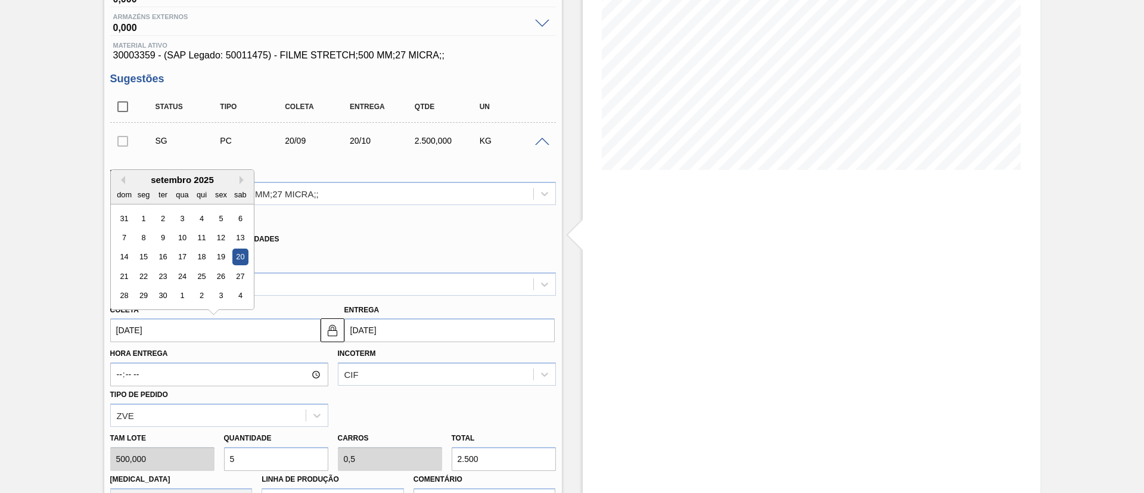
click at [224, 334] on input "[DATE]" at bounding box center [215, 330] width 210 height 24
click at [123, 180] on button "Previous Month" at bounding box center [121, 180] width 8 height 8
click at [221, 254] on div "15" at bounding box center [221, 257] width 16 height 16
type input "[DATE]"
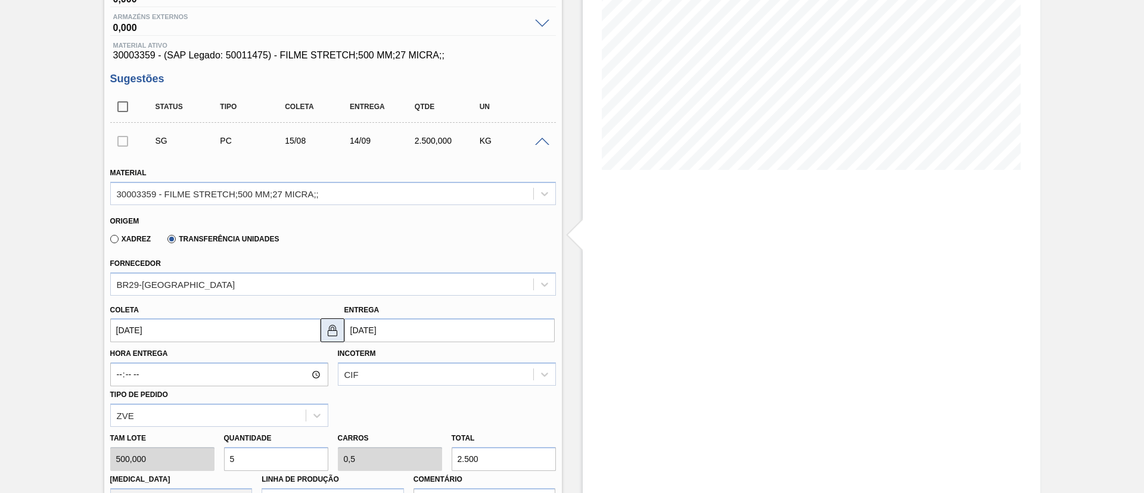
click at [329, 323] on img at bounding box center [332, 330] width 14 height 14
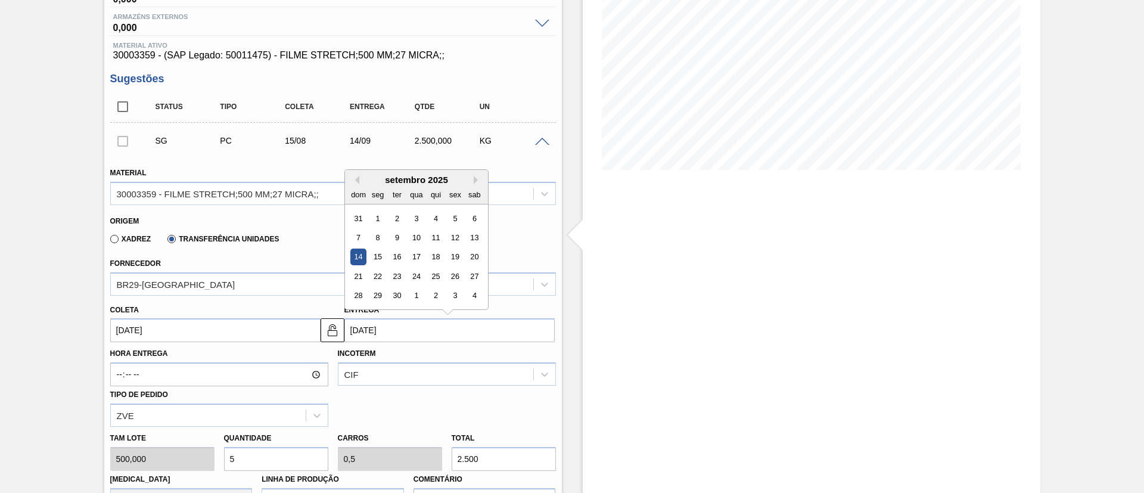
click at [406, 325] on input "[DATE]" at bounding box center [449, 330] width 210 height 24
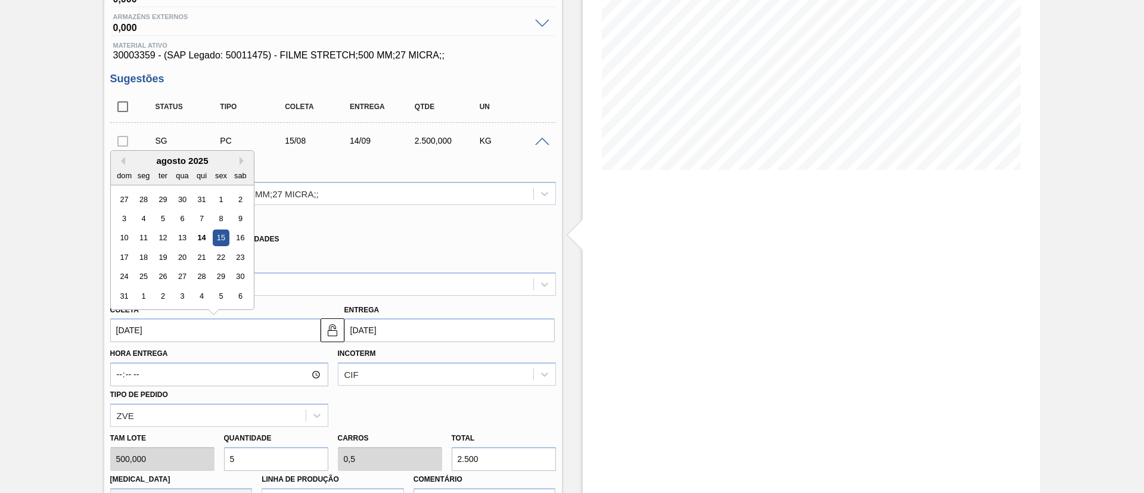
click at [265, 326] on input "[DATE]" at bounding box center [215, 330] width 210 height 24
click at [200, 238] on div "14" at bounding box center [201, 238] width 16 height 16
type input "[DATE]"
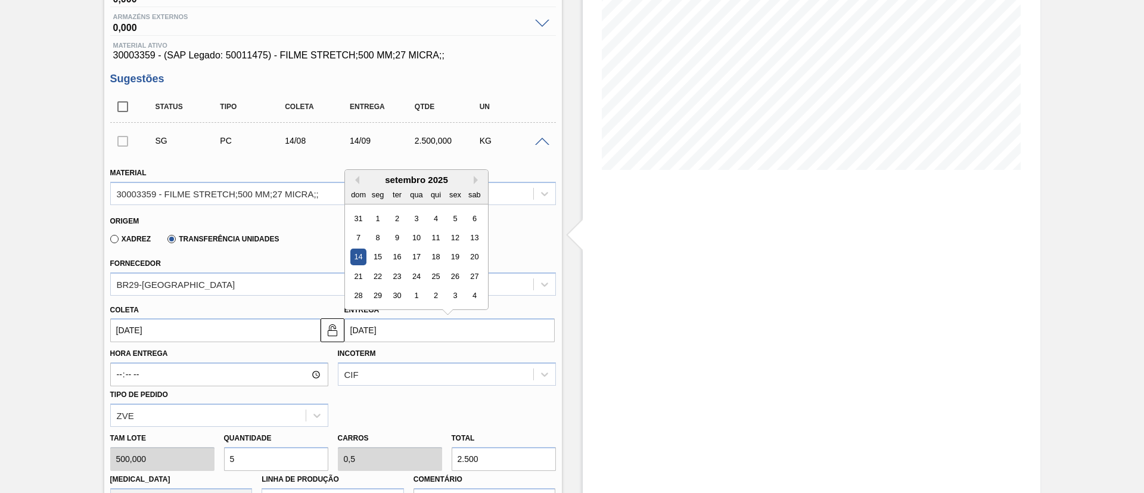
click at [377, 322] on input "[DATE]" at bounding box center [449, 330] width 210 height 24
click at [358, 183] on button "Previous Month" at bounding box center [355, 180] width 8 height 8
click at [459, 256] on div "15" at bounding box center [455, 257] width 16 height 16
type input "[DATE]"
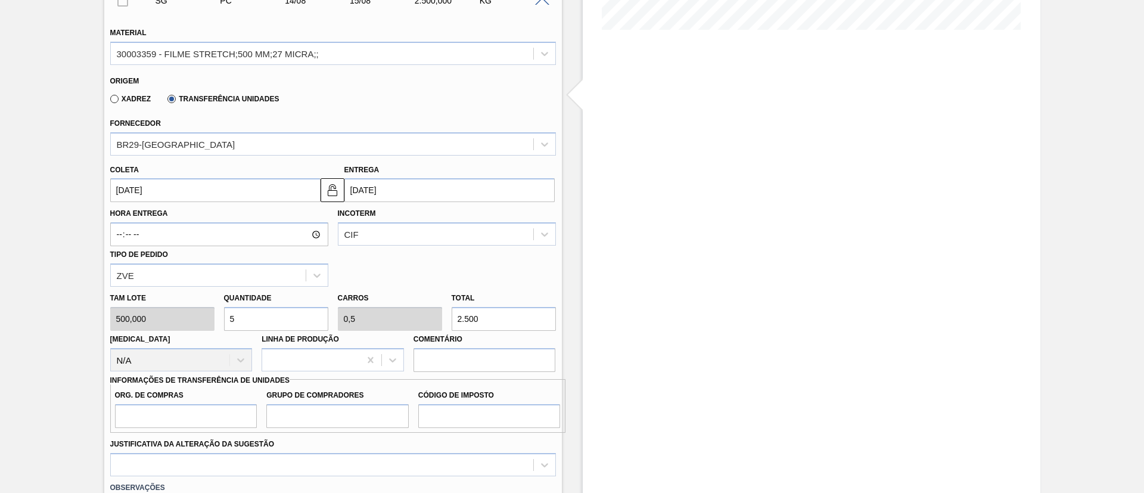
scroll to position [358, 0]
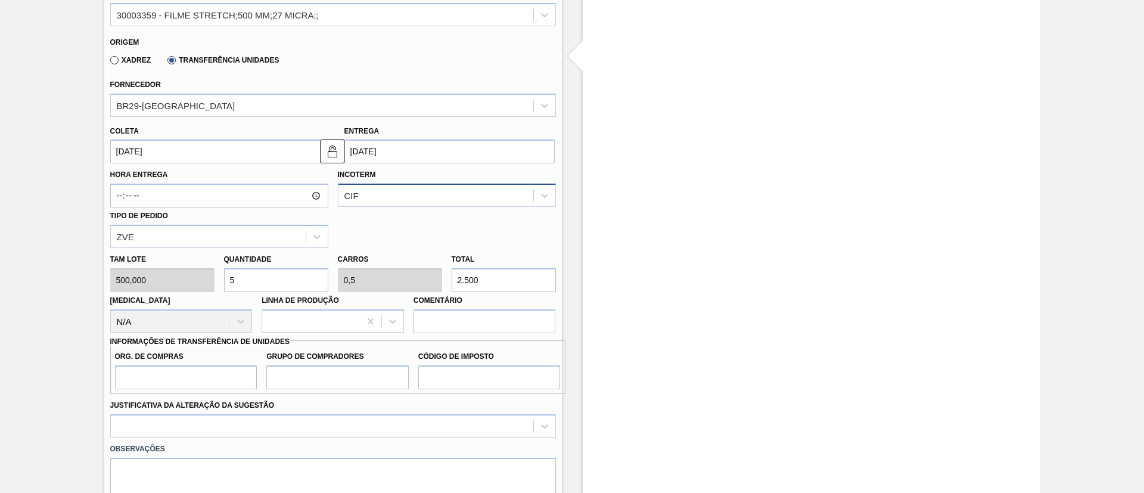
click at [399, 198] on div "CIF" at bounding box center [435, 195] width 195 height 17
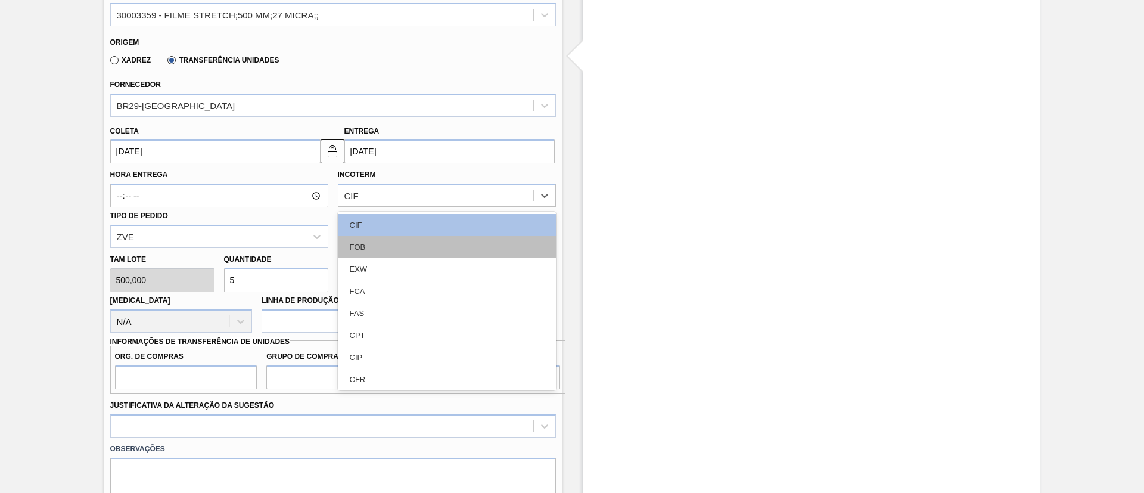
click at [396, 242] on div "FOB" at bounding box center [447, 247] width 218 height 22
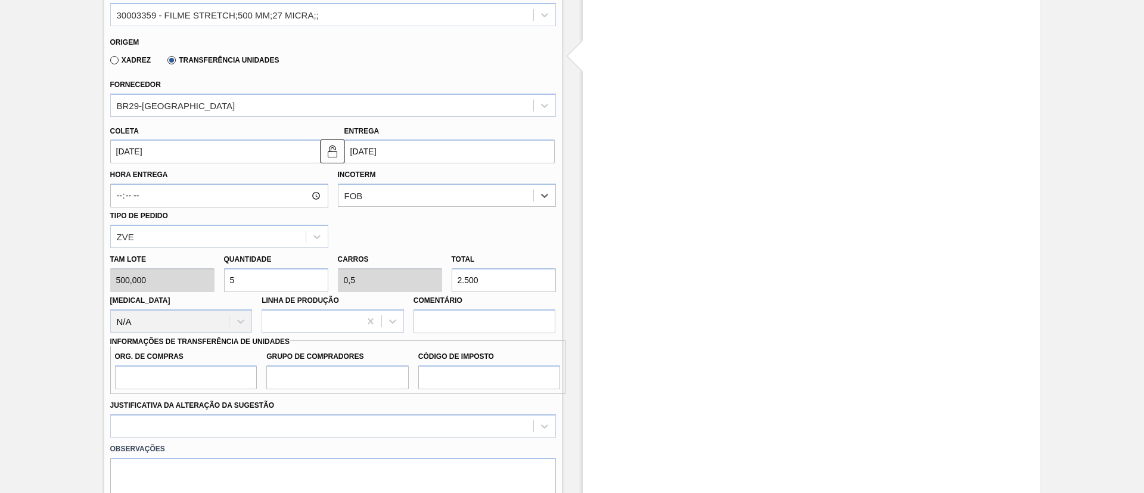
drag, startPoint x: 517, startPoint y: 279, endPoint x: 236, endPoint y: 275, distance: 280.7
click at [236, 275] on div "Tam lote 500,000 Quantidade 5 Carros 0,5 Total 2.500 [MEDICAL_DATA] N/A Linha d…" at bounding box center [332, 290] width 455 height 85
paste input "670,8"
type input "5,342"
type input "0,534"
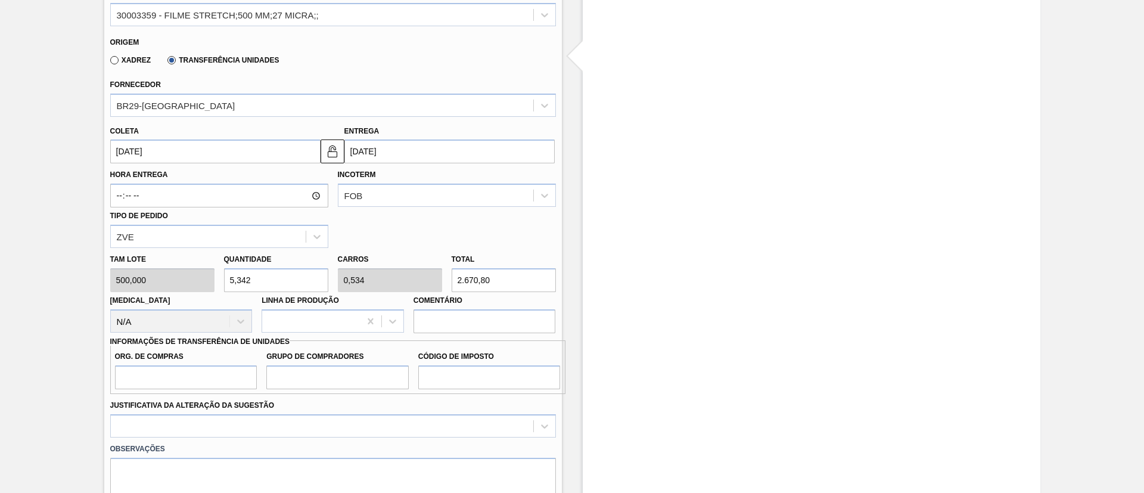
type input "2.670,80"
click at [153, 384] on input "Org. de Compras" at bounding box center [186, 377] width 142 height 24
type input "BR00"
click at [352, 377] on input "Grupo de Compradores" at bounding box center [337, 377] width 142 height 24
type input "A01"
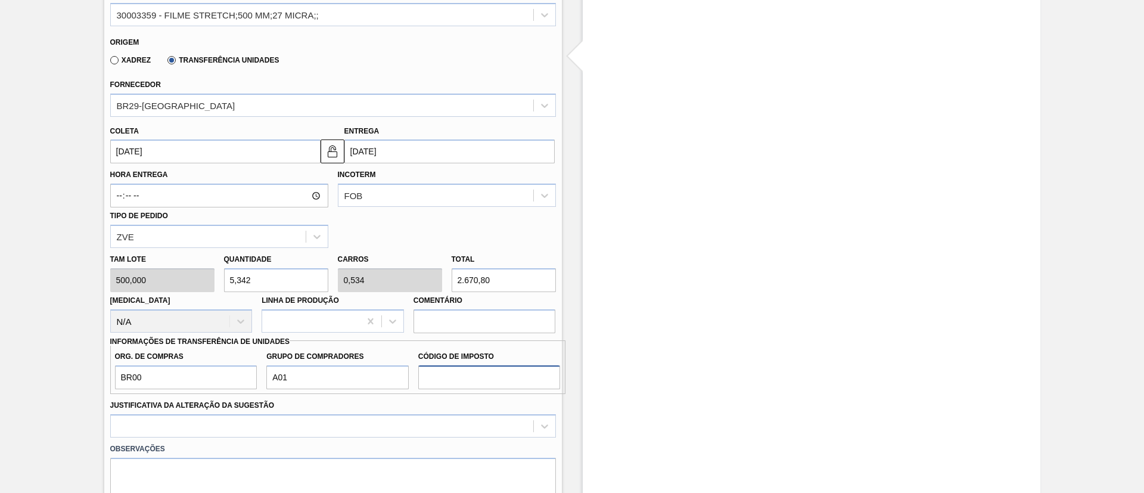
click at [458, 378] on input "Código de Imposto" at bounding box center [489, 377] width 142 height 24
type input "I1"
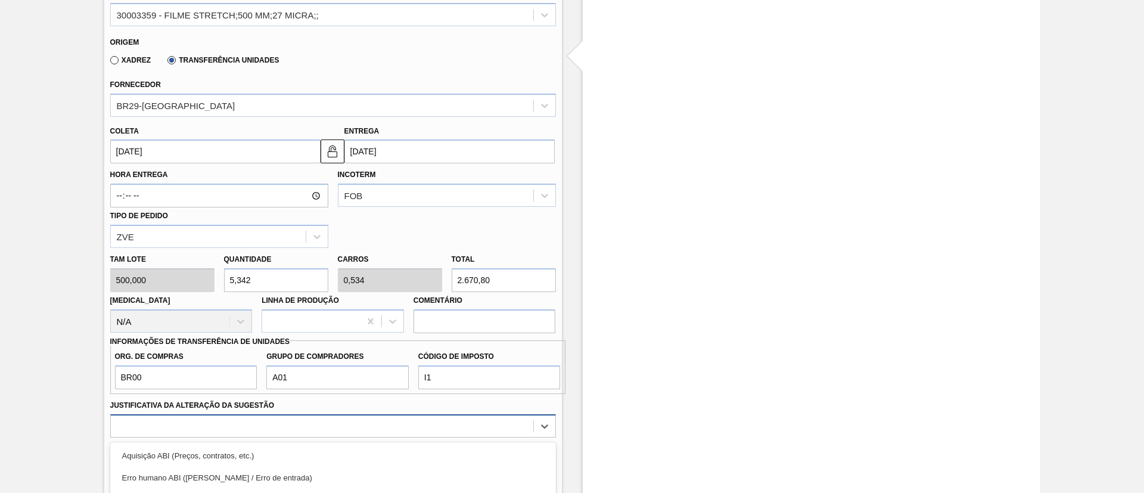
click at [362, 430] on div "option Aquisição ABI (Preços, contratos, etc.) focused, 1 of 18. 18 results ava…" at bounding box center [333, 425] width 446 height 23
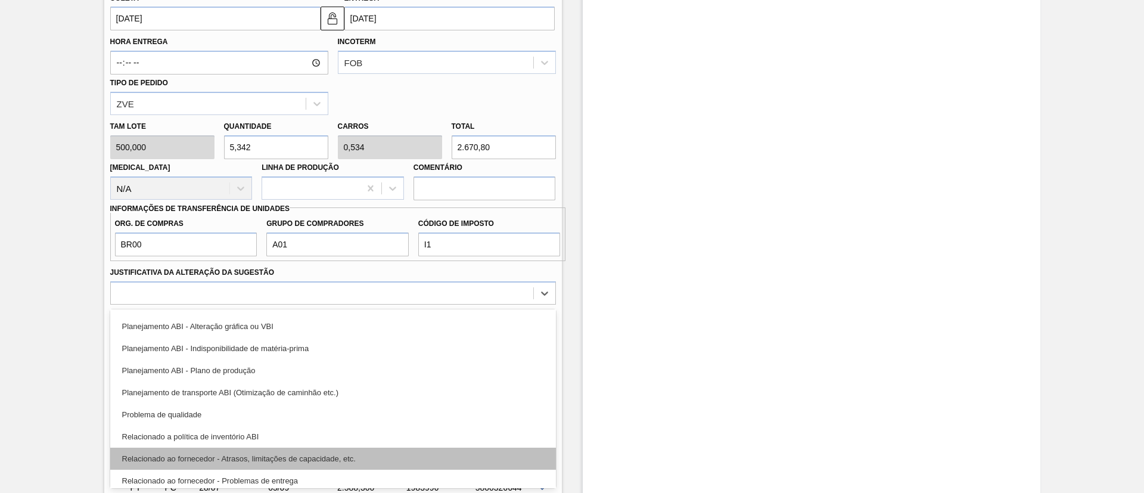
scroll to position [179, 0]
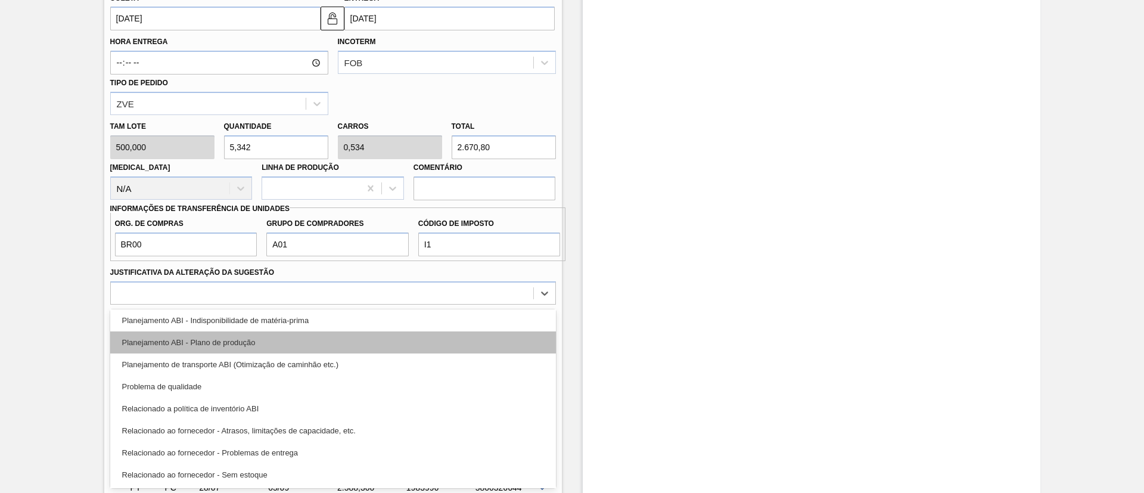
click at [301, 341] on div "Planejamento ABI - Plano de produção" at bounding box center [333, 342] width 446 height 22
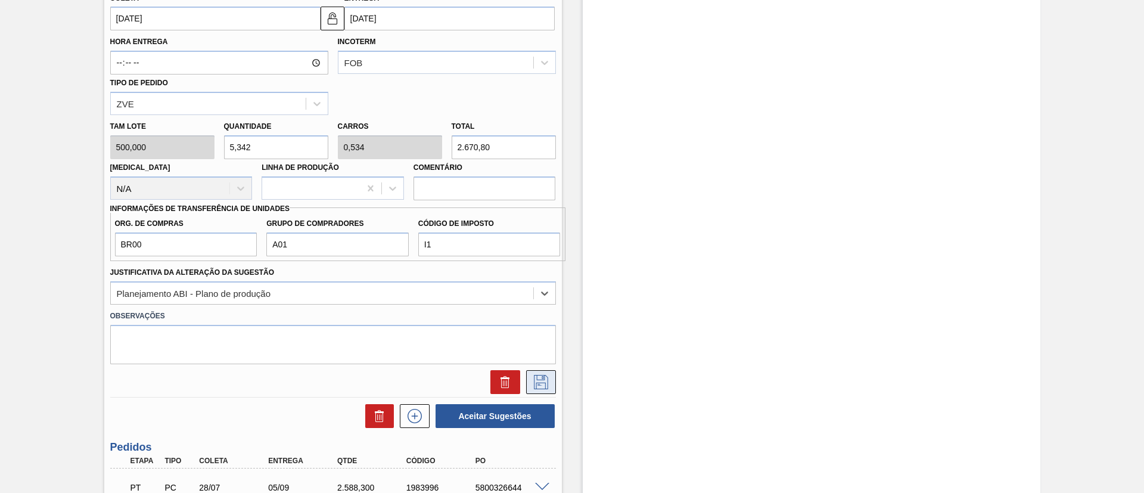
click at [540, 386] on icon at bounding box center [541, 382] width 19 height 14
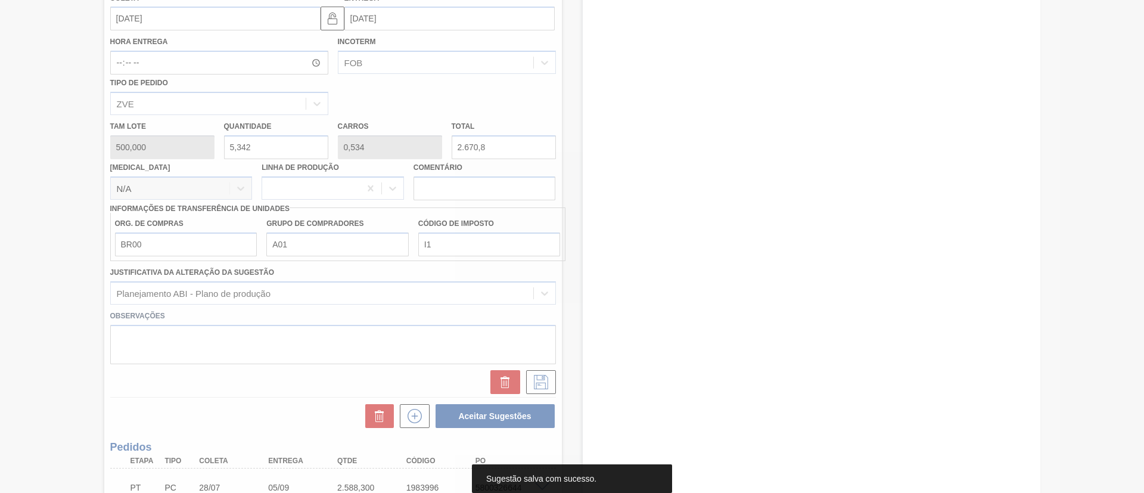
scroll to position [121, 0]
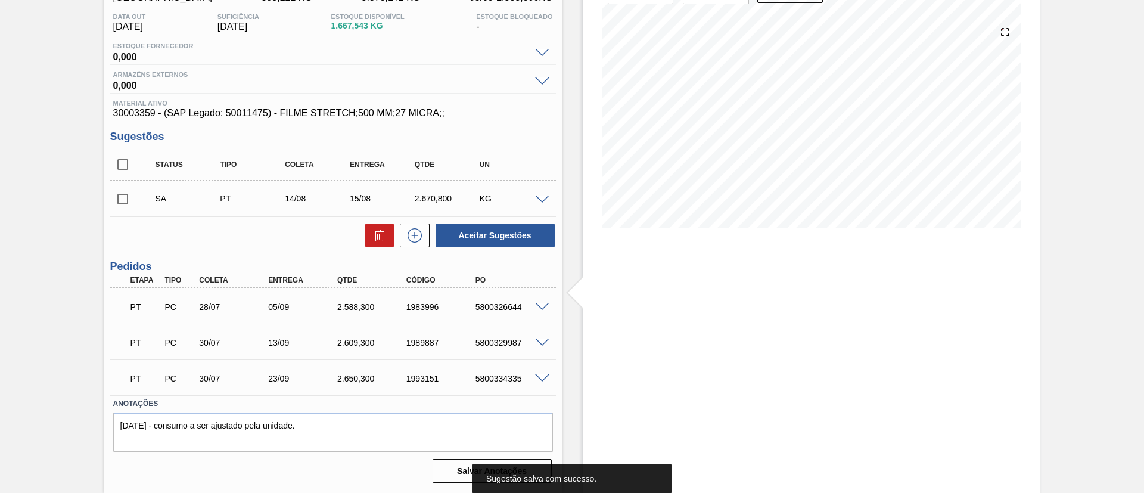
click at [123, 204] on input "checkbox" at bounding box center [122, 199] width 25 height 25
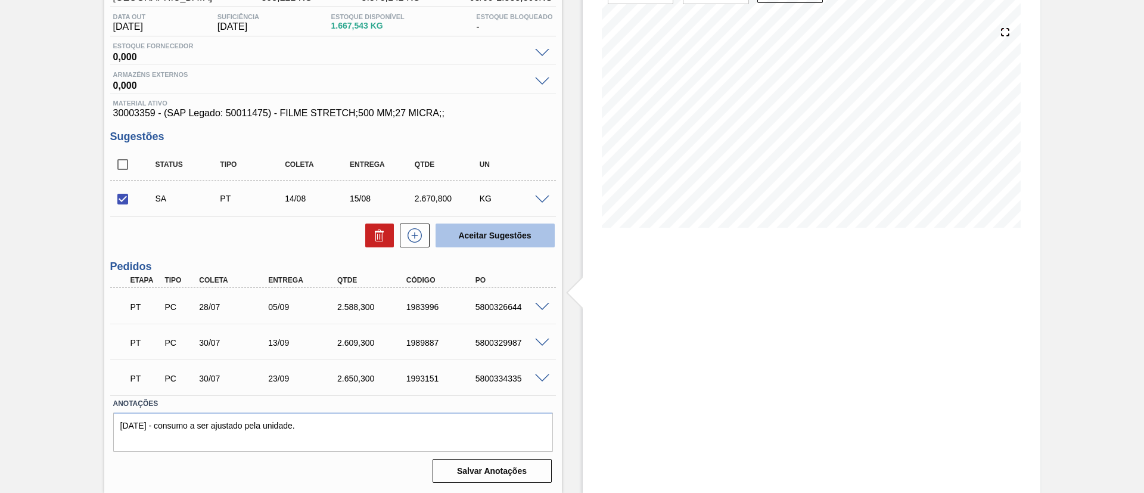
click at [478, 235] on button "Aceitar Sugestões" at bounding box center [495, 235] width 119 height 24
checkbox input "false"
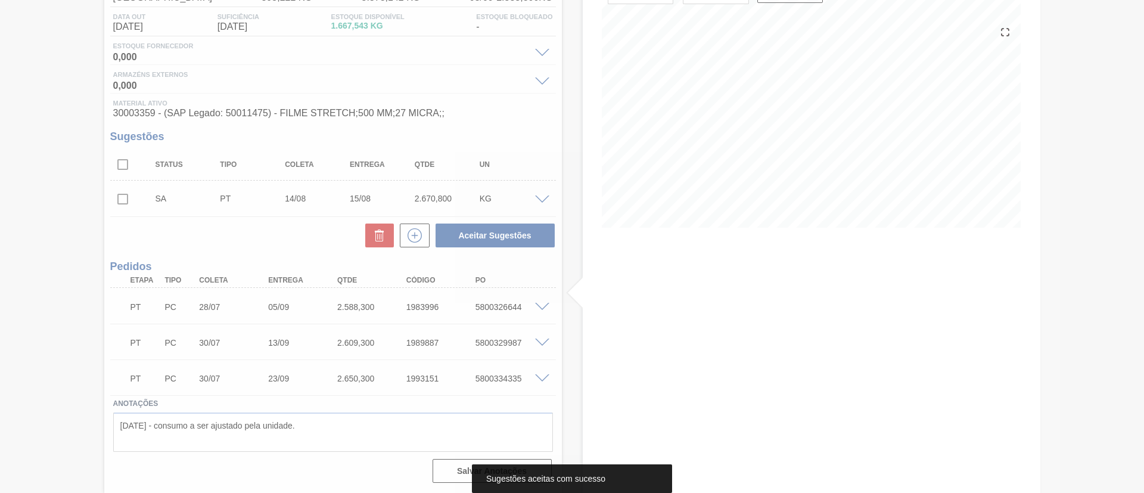
scroll to position [107, 0]
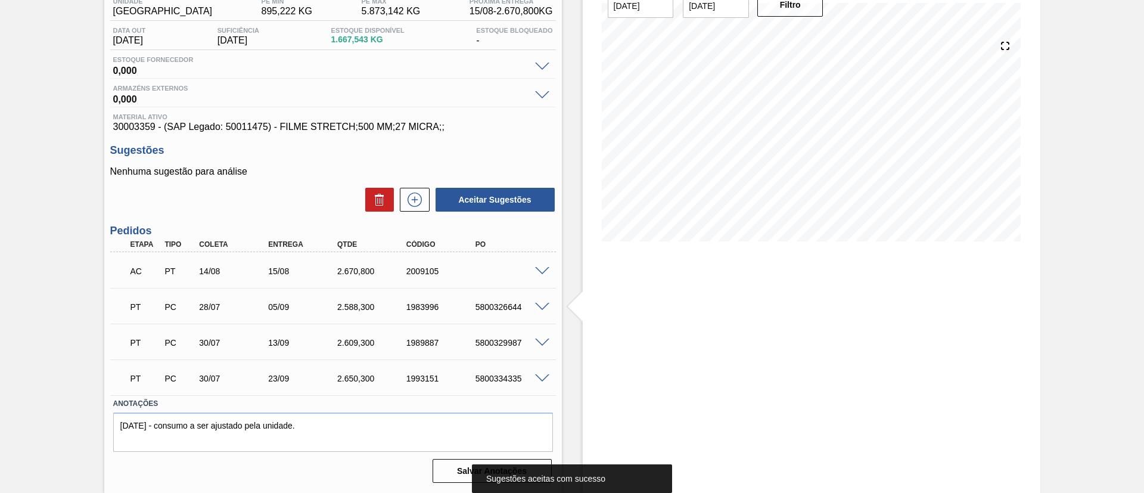
click at [547, 272] on span at bounding box center [542, 271] width 14 height 9
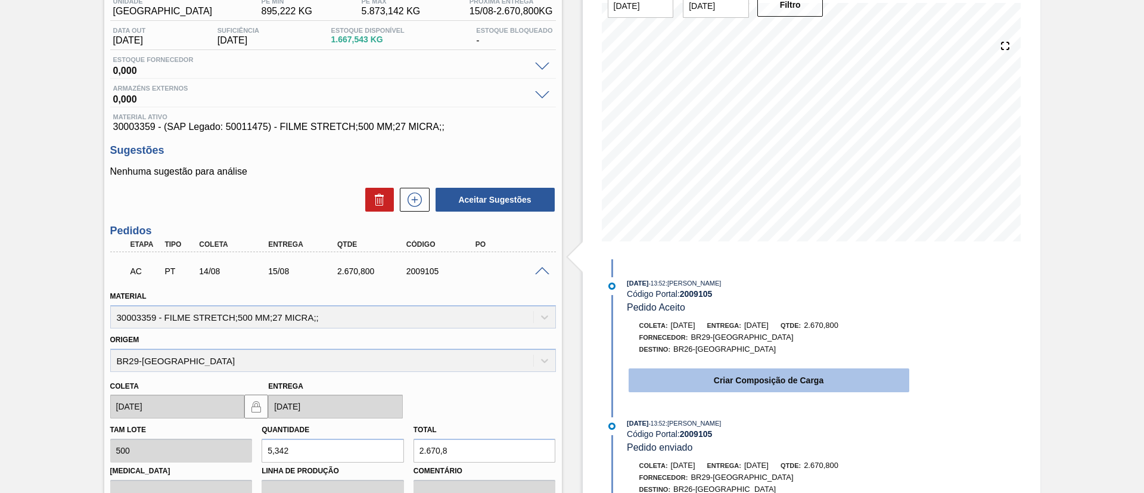
click at [726, 371] on button "Criar Composição de Carga" at bounding box center [769, 380] width 281 height 24
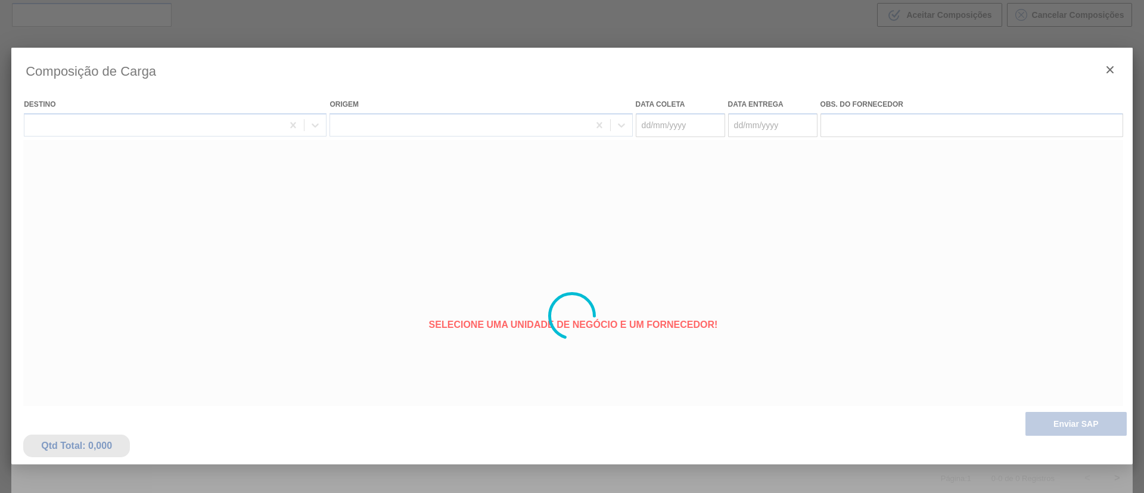
type coleta "[DATE]"
type entrega "[DATE]"
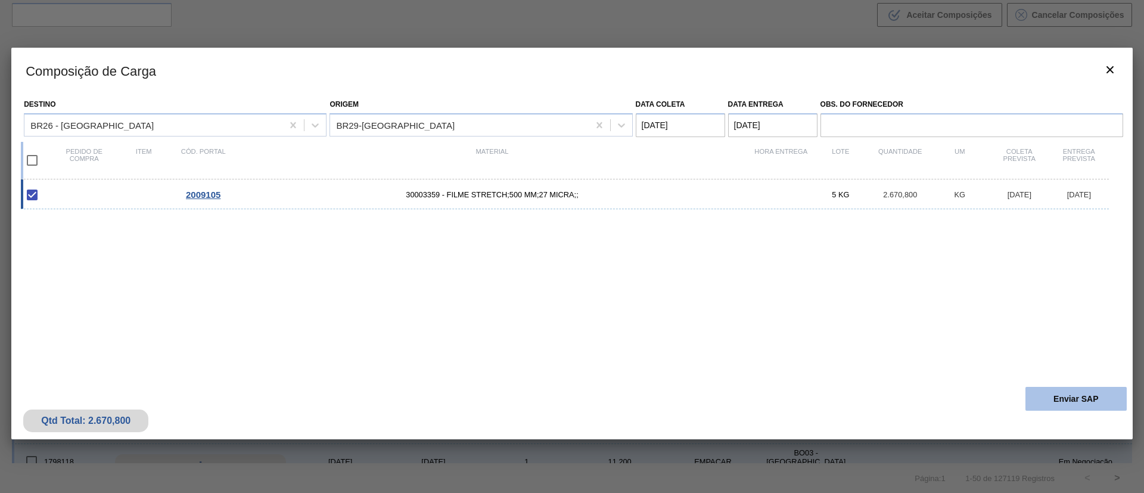
click at [1061, 388] on button "Enviar SAP" at bounding box center [1075, 399] width 101 height 24
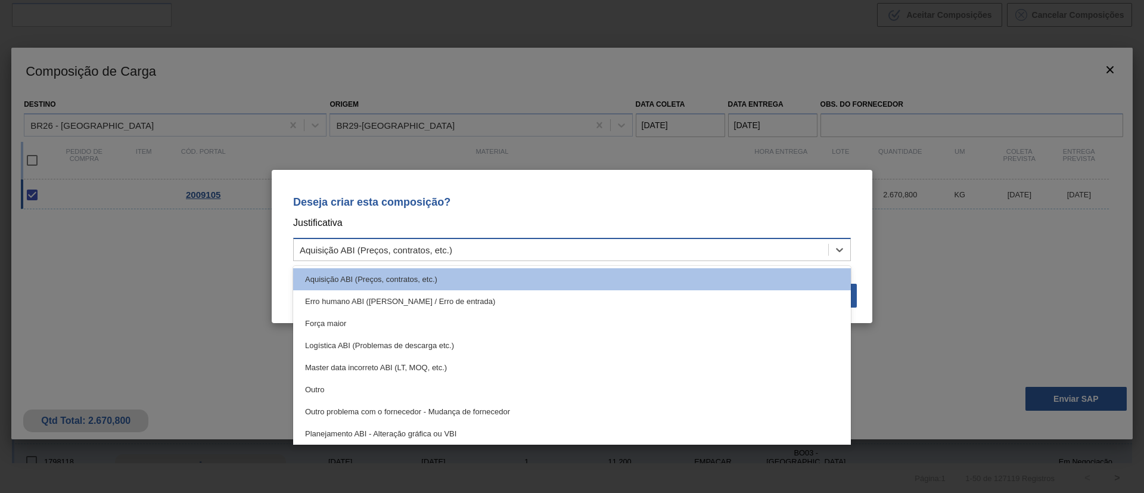
click at [725, 260] on div "Aquisição ABI (Preços, contratos, etc.)" at bounding box center [572, 249] width 558 height 23
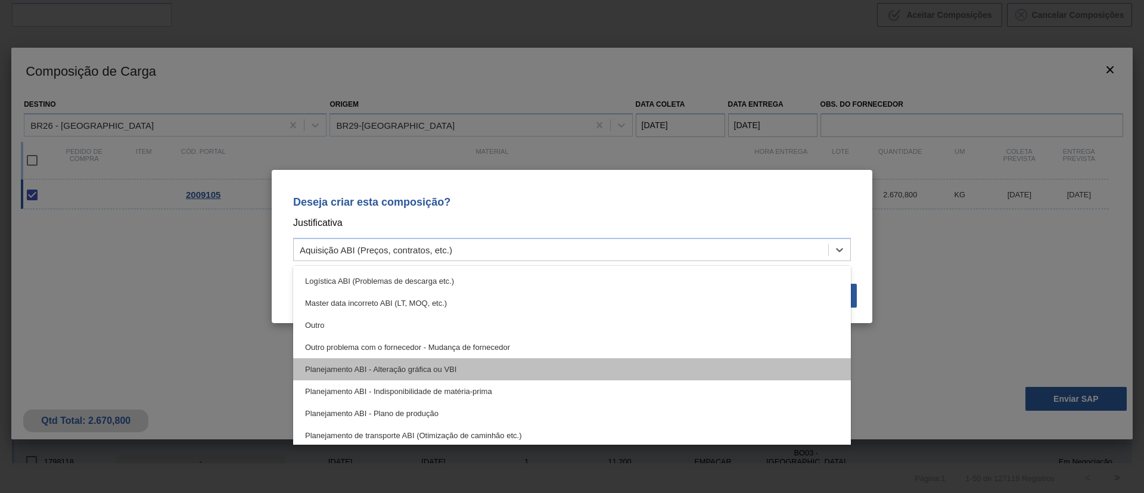
scroll to position [89, 0]
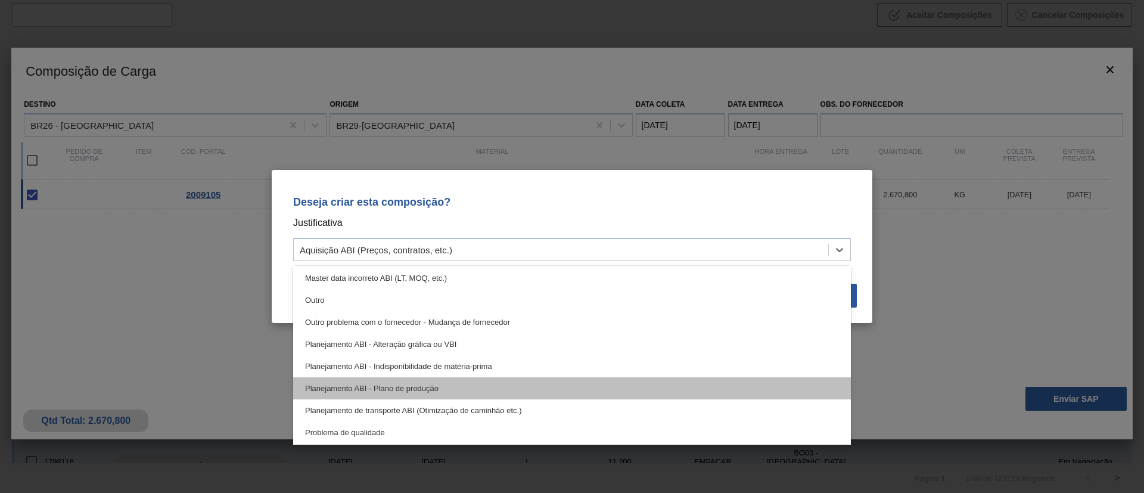
click at [465, 380] on div "Planejamento ABI - Plano de produção" at bounding box center [572, 388] width 558 height 22
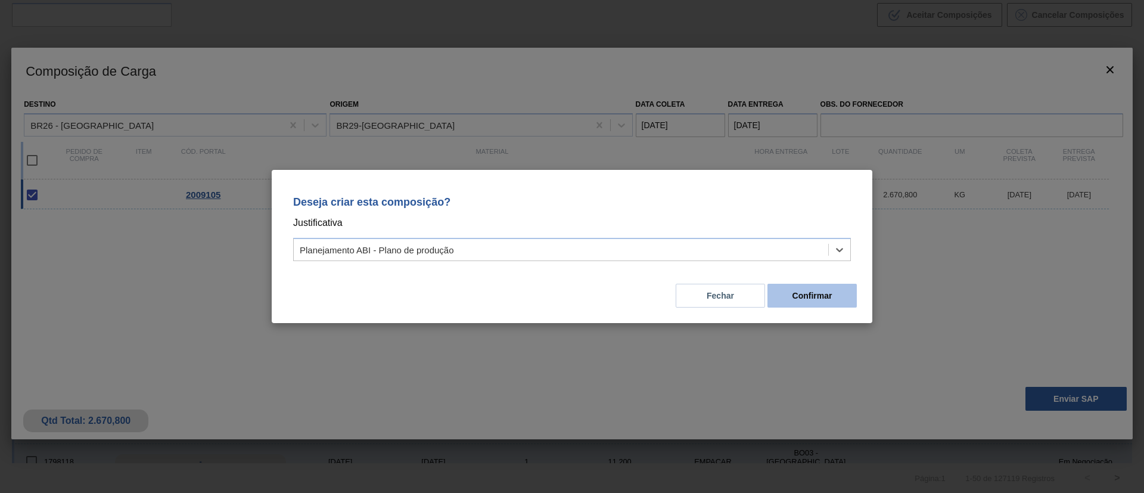
click at [812, 287] on button "Confirmar" at bounding box center [811, 296] width 89 height 24
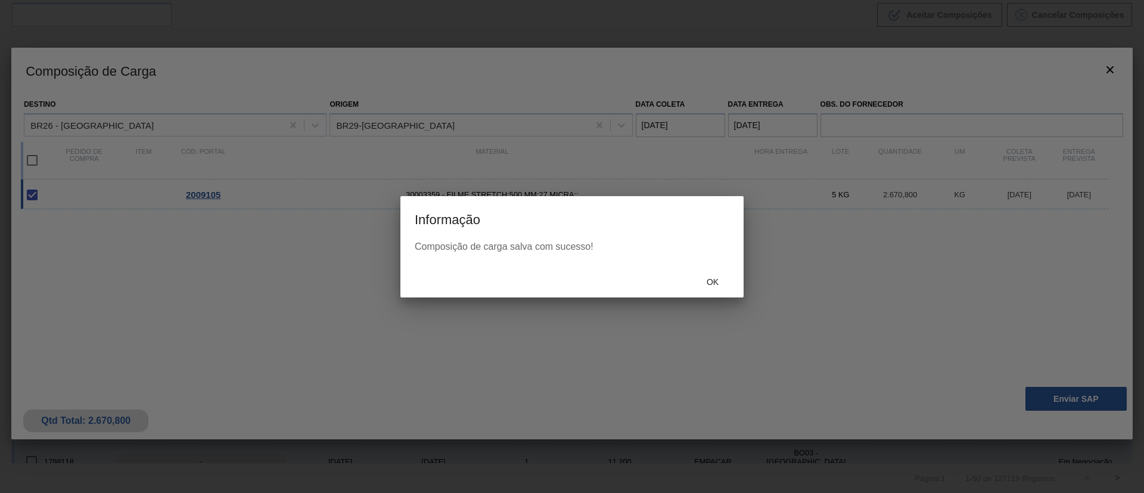
click at [726, 290] on div "Ok" at bounding box center [571, 281] width 343 height 31
click at [727, 290] on div "Ok" at bounding box center [712, 282] width 52 height 22
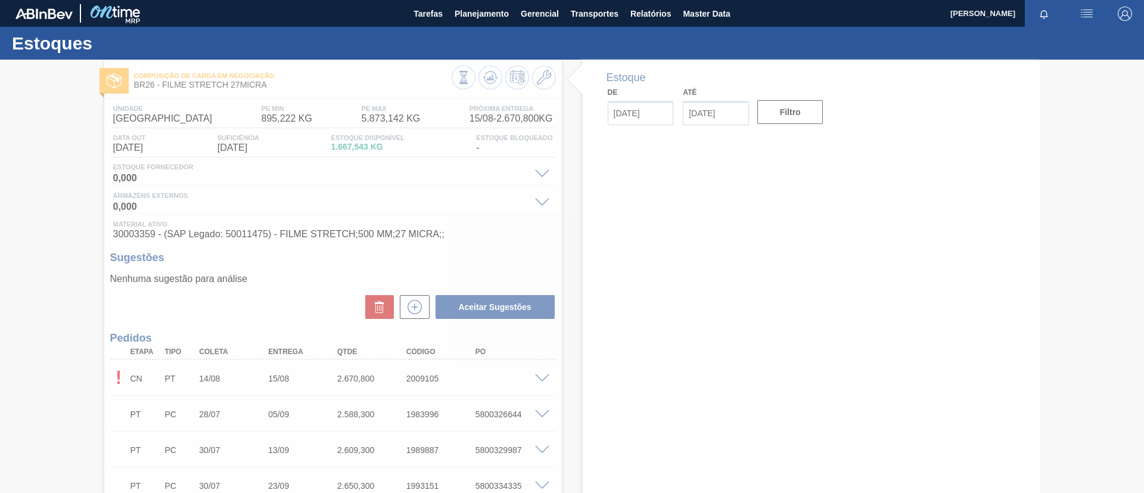
click at [488, 74] on div at bounding box center [572, 276] width 1144 height 433
click at [489, 74] on div at bounding box center [572, 276] width 1144 height 433
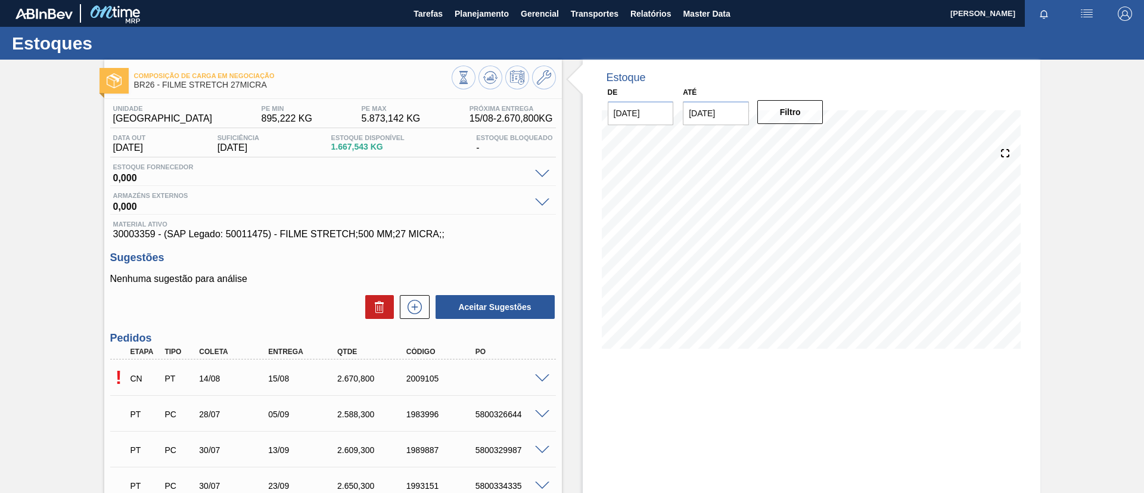
click at [490, 75] on icon at bounding box center [490, 76] width 8 height 5
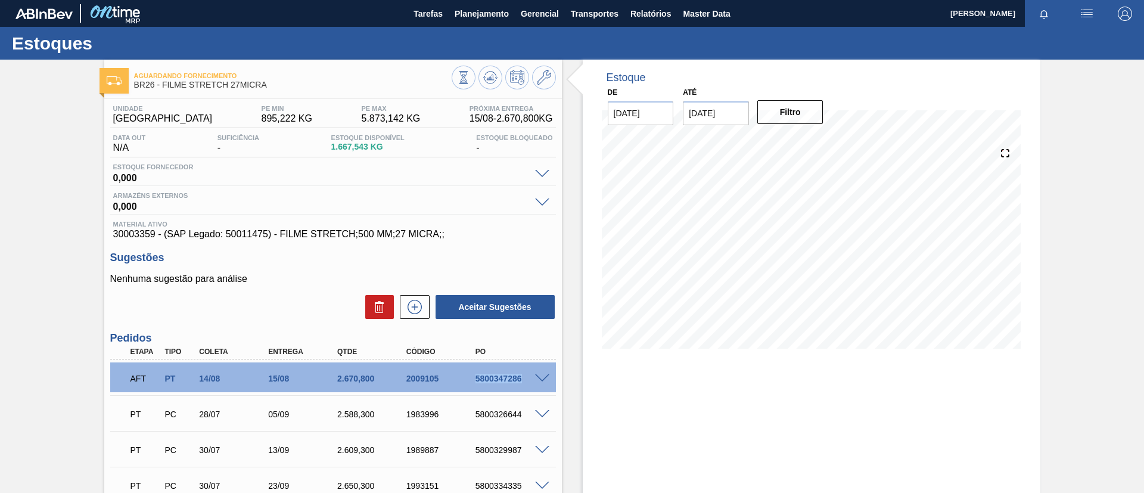
drag, startPoint x: 480, startPoint y: 368, endPoint x: 533, endPoint y: 368, distance: 53.0
click at [533, 368] on div "AFT PT 14/08 15/08 2.670,[PHONE_NUMBER] 5800347286" at bounding box center [330, 377] width 414 height 24
copy div "5800347286"
click at [491, 24] on button "Planejamento" at bounding box center [482, 13] width 66 height 27
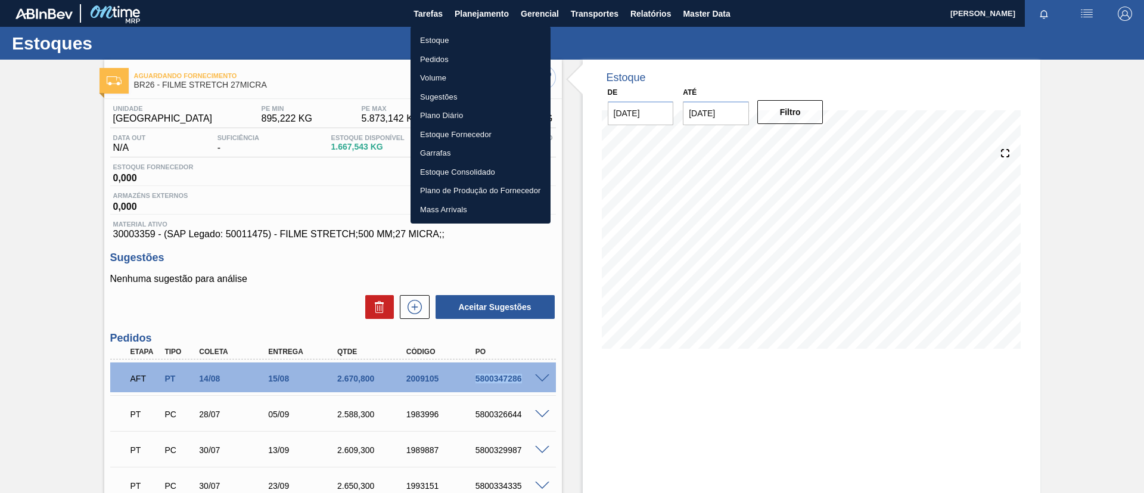
click at [484, 55] on li "Pedidos" at bounding box center [481, 59] width 140 height 19
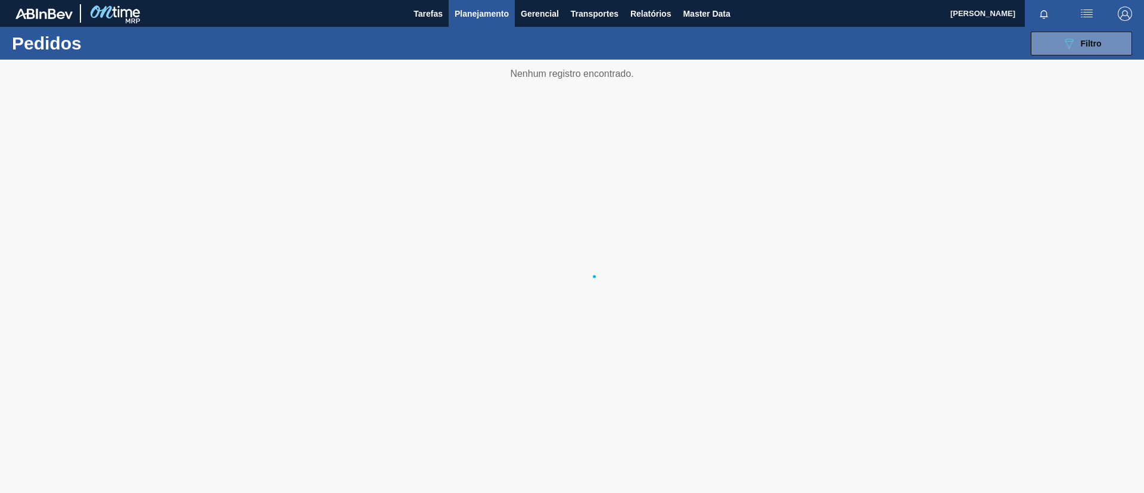
click at [478, 23] on button "Planejamento" at bounding box center [482, 13] width 66 height 27
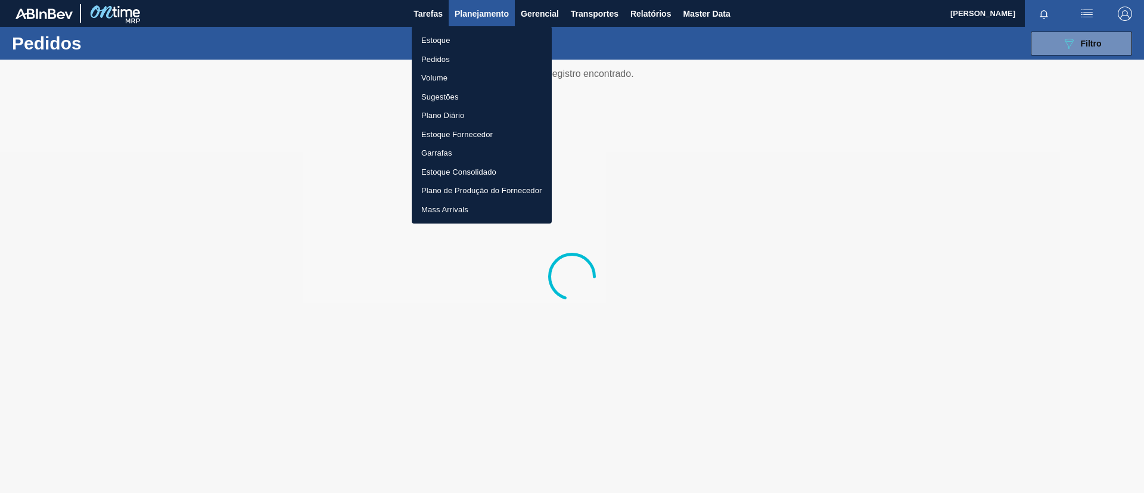
click at [474, 36] on li "Estoque" at bounding box center [482, 40] width 140 height 19
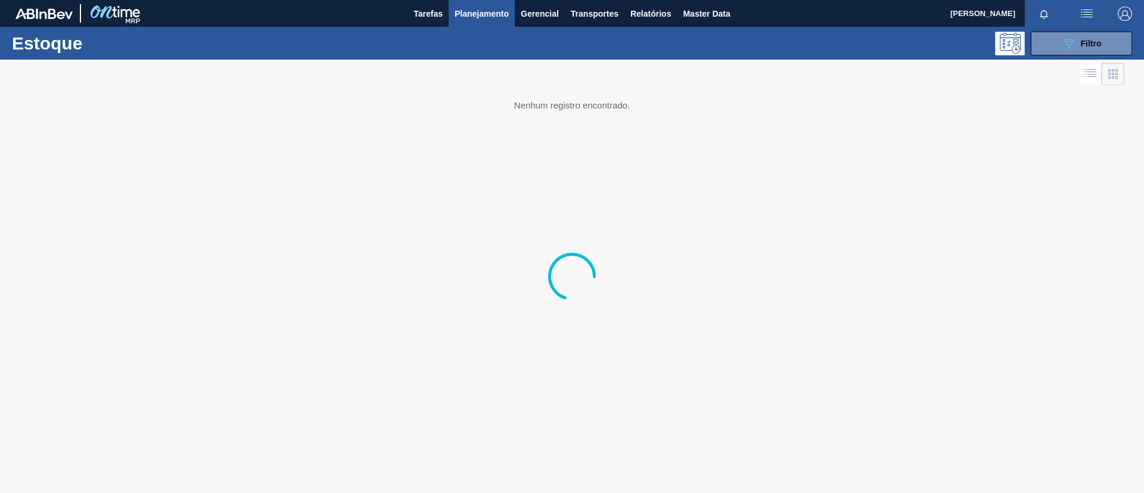
drag, startPoint x: 1084, startPoint y: 47, endPoint x: 1039, endPoint y: 61, distance: 47.3
click at [1084, 47] on span "Filtro" at bounding box center [1091, 44] width 21 height 10
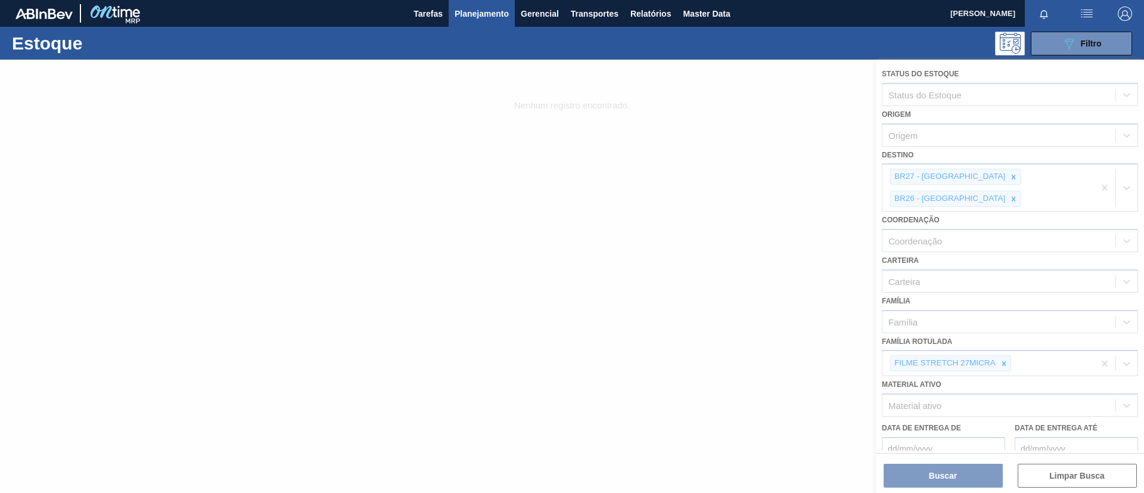
click at [1000, 353] on div at bounding box center [572, 276] width 1144 height 433
click at [1002, 345] on div at bounding box center [572, 276] width 1144 height 433
click at [1005, 342] on div at bounding box center [572, 276] width 1144 height 433
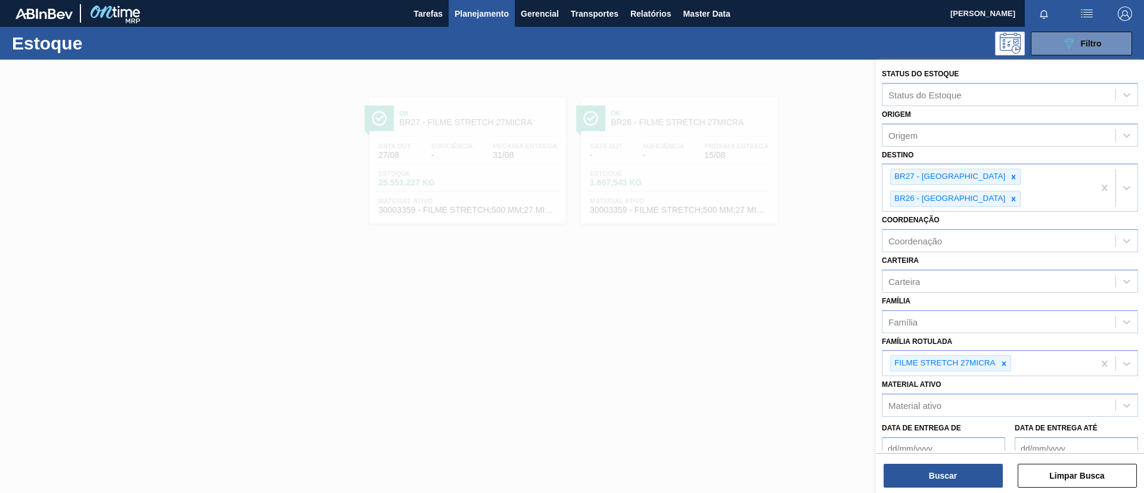
click at [1005, 361] on icon at bounding box center [1004, 363] width 4 height 4
click at [996, 373] on div "Material ativo Material ativo" at bounding box center [1010, 393] width 256 height 41
click at [998, 390] on div "Material ativo" at bounding box center [1010, 401] width 256 height 23
paste ativo "30012584"
type ativo "30012584"
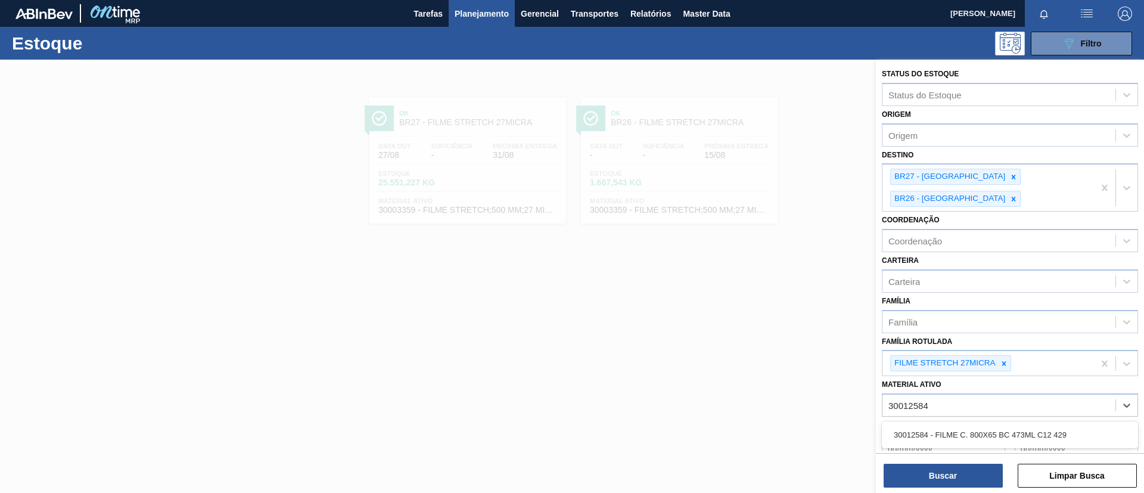
click at [974, 424] on div "30012584 - FILME C. 800X65 BC 473ML C12 429" at bounding box center [1010, 435] width 256 height 22
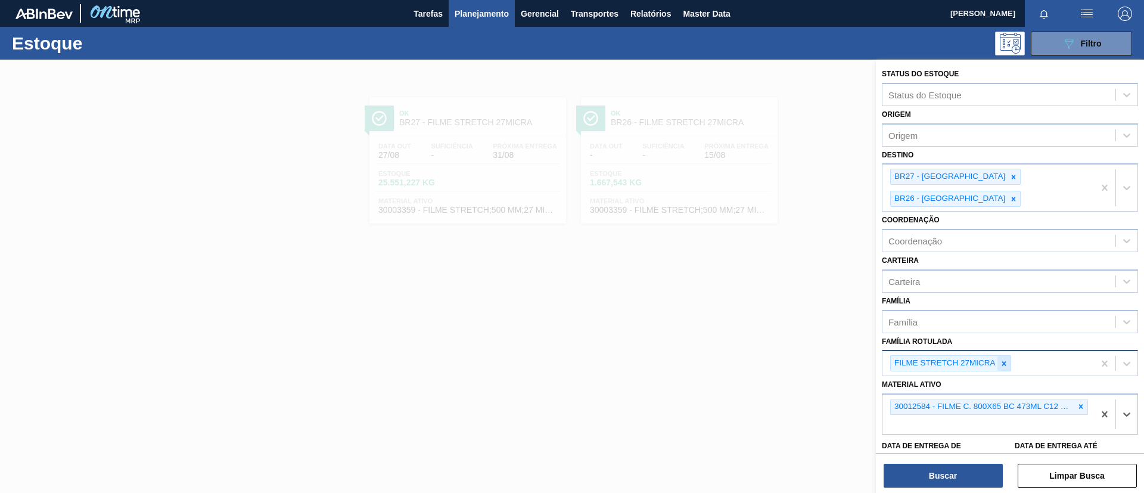
click at [1005, 359] on icon at bounding box center [1004, 363] width 8 height 8
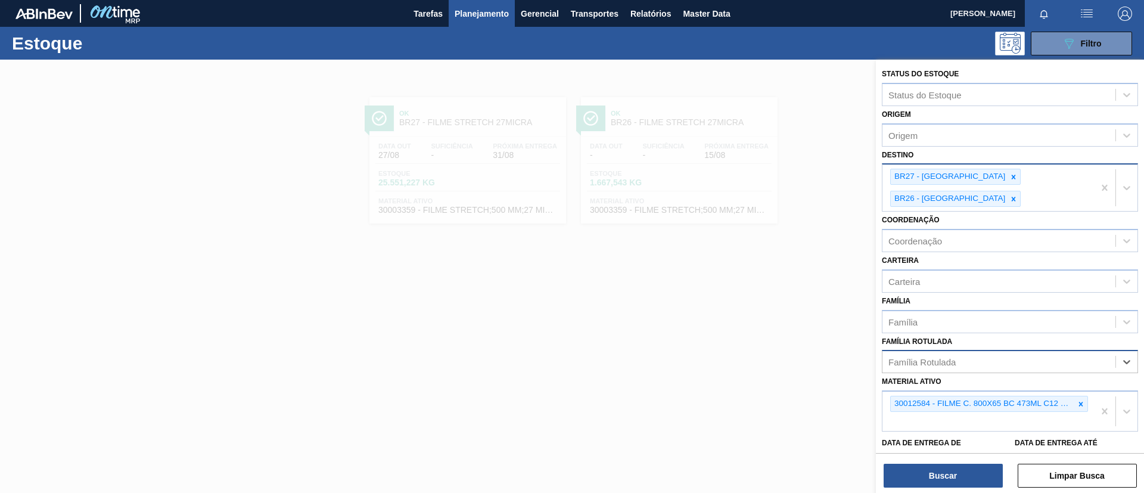
click at [974, 185] on div "BR27 - [GEOGRAPHIC_DATA] BR26 - [GEOGRAPHIC_DATA]" at bounding box center [988, 187] width 212 height 46
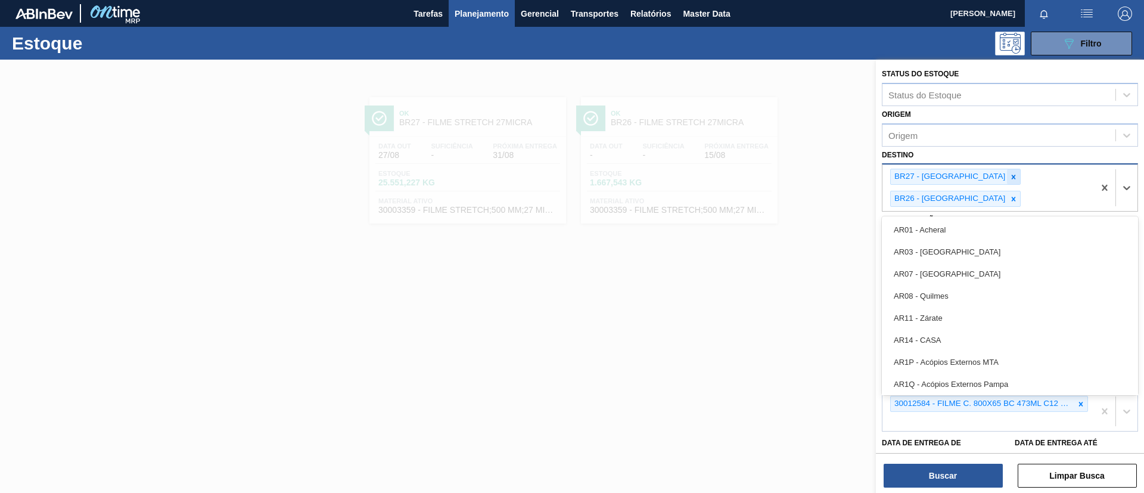
click at [1007, 182] on div at bounding box center [1013, 176] width 13 height 15
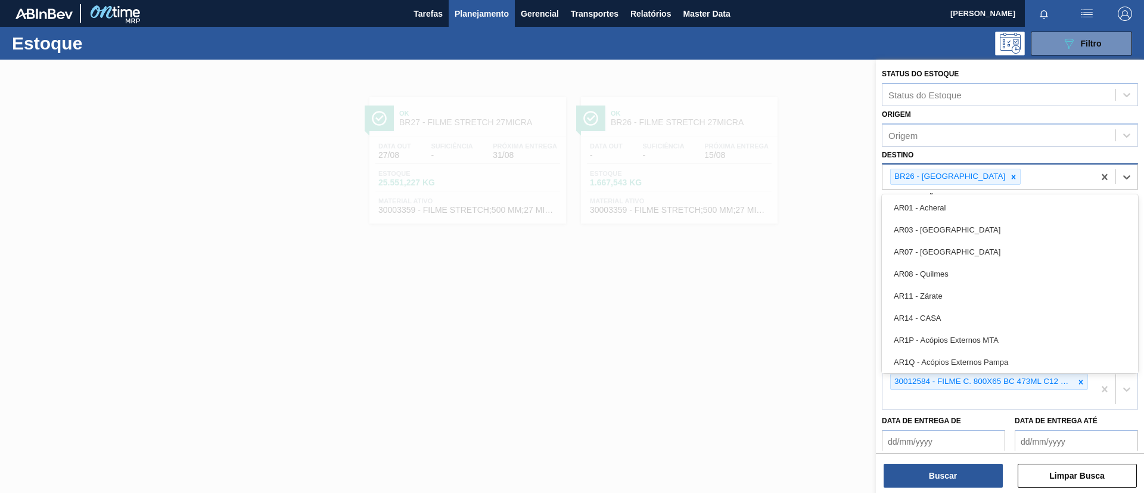
click at [1007, 182] on div at bounding box center [1013, 176] width 13 height 15
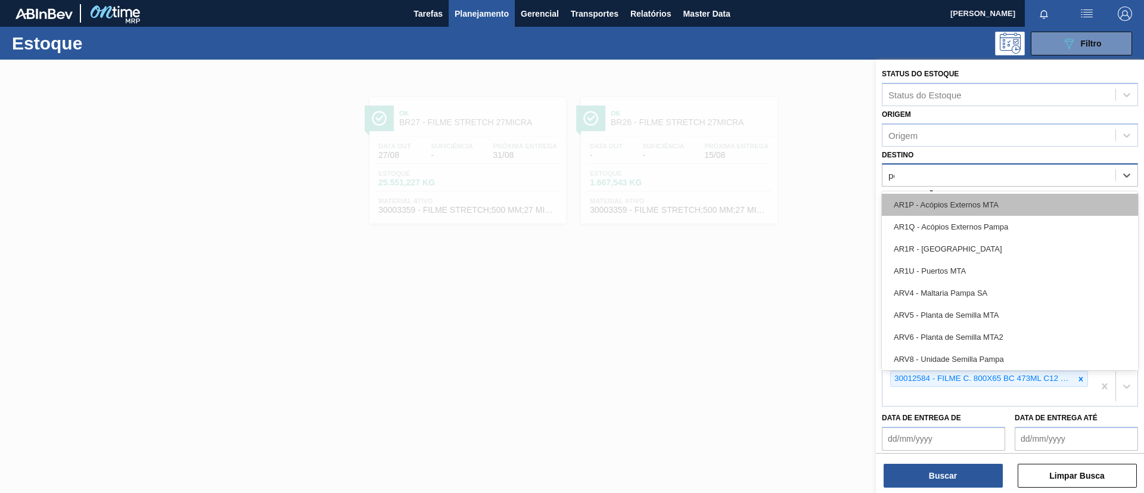
type input "per"
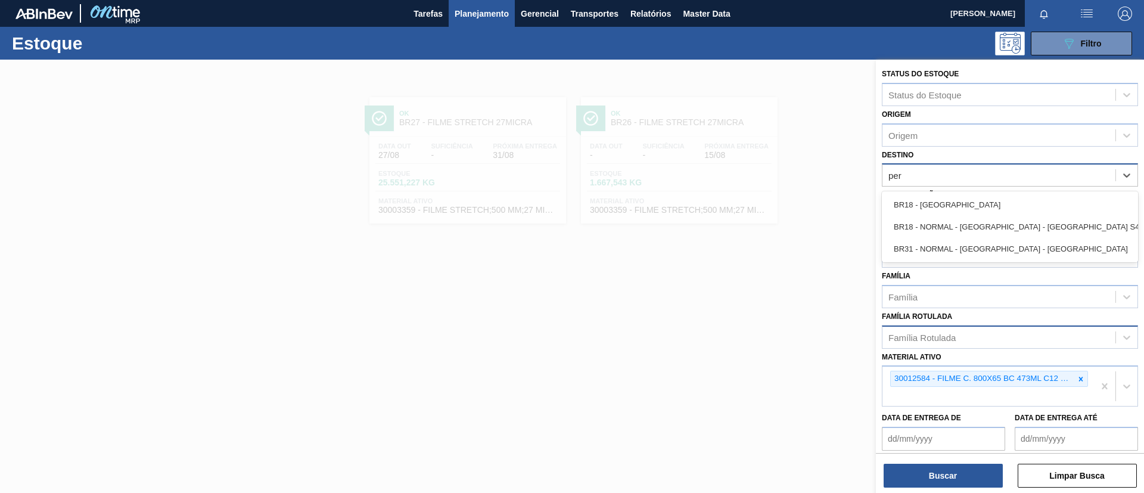
click at [965, 210] on div "BR18 - [GEOGRAPHIC_DATA]" at bounding box center [1010, 205] width 256 height 22
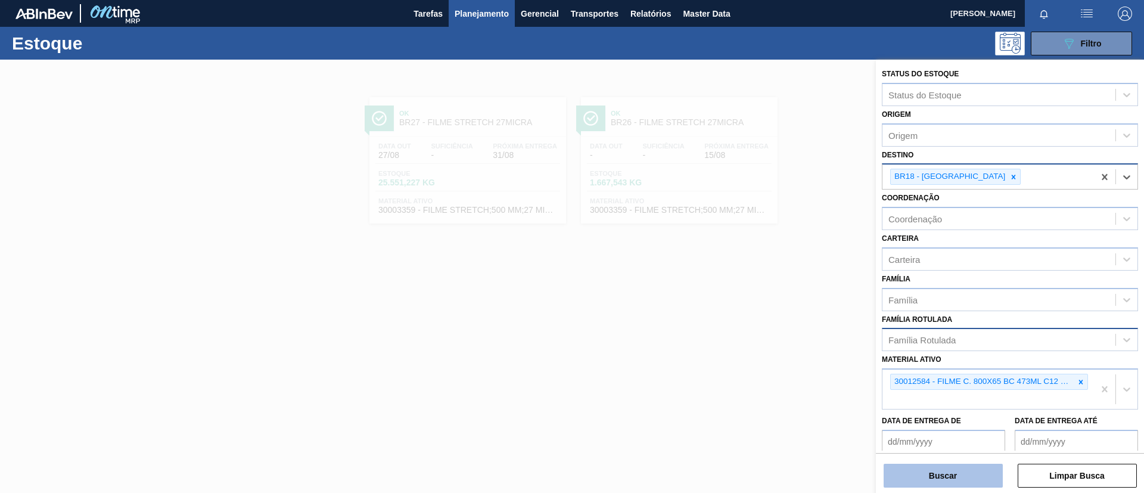
click at [973, 470] on button "Buscar" at bounding box center [943, 476] width 119 height 24
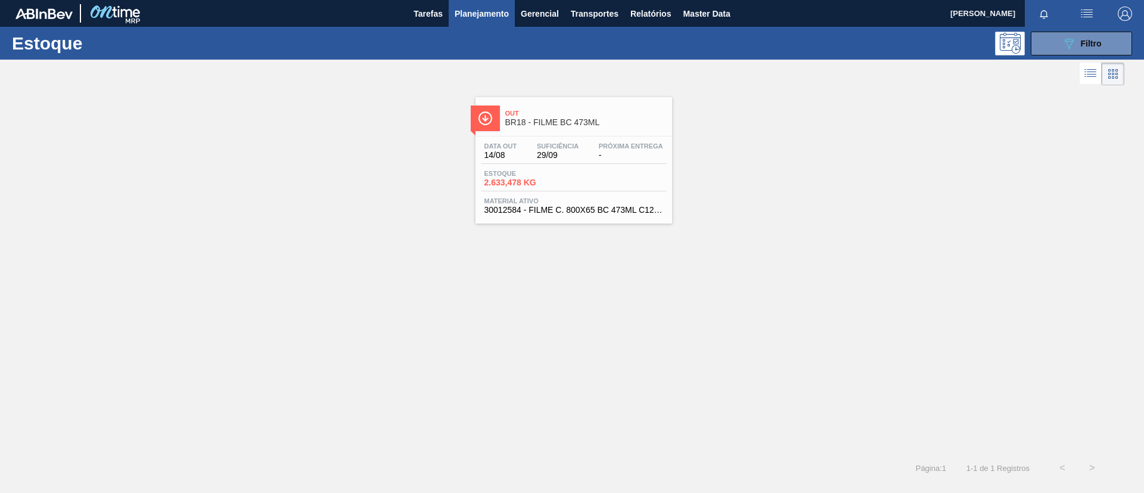
click at [524, 103] on div "Out BR18 - FILME BC 473ML" at bounding box center [573, 116] width 197 height 27
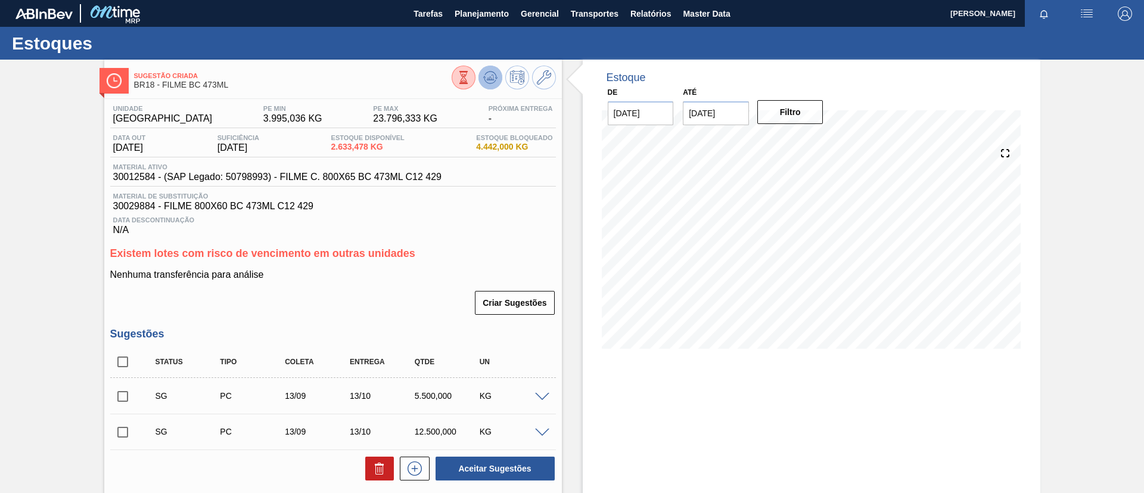
click at [490, 77] on icon at bounding box center [490, 76] width 8 height 5
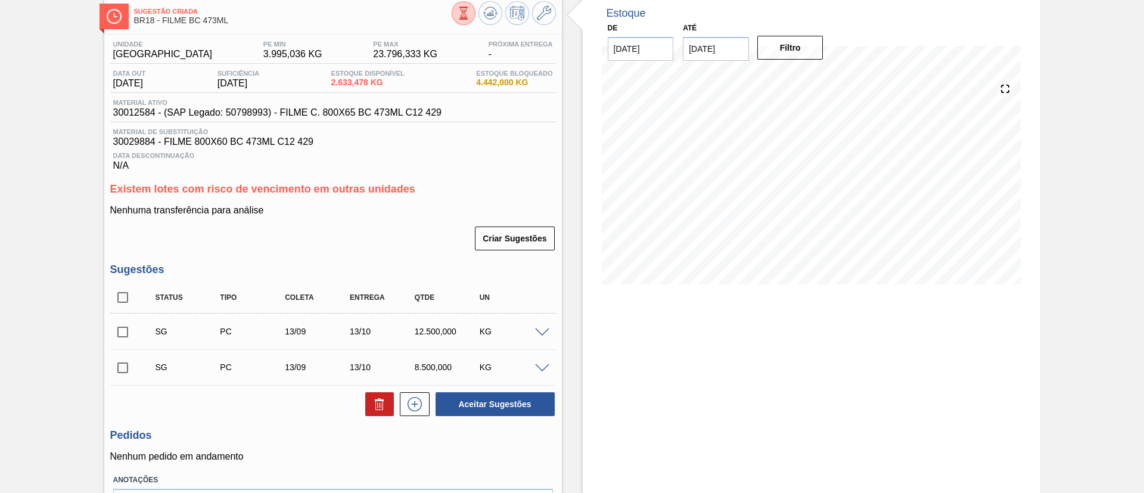
scroll to position [89, 0]
